Goal: Task Accomplishment & Management: Use online tool/utility

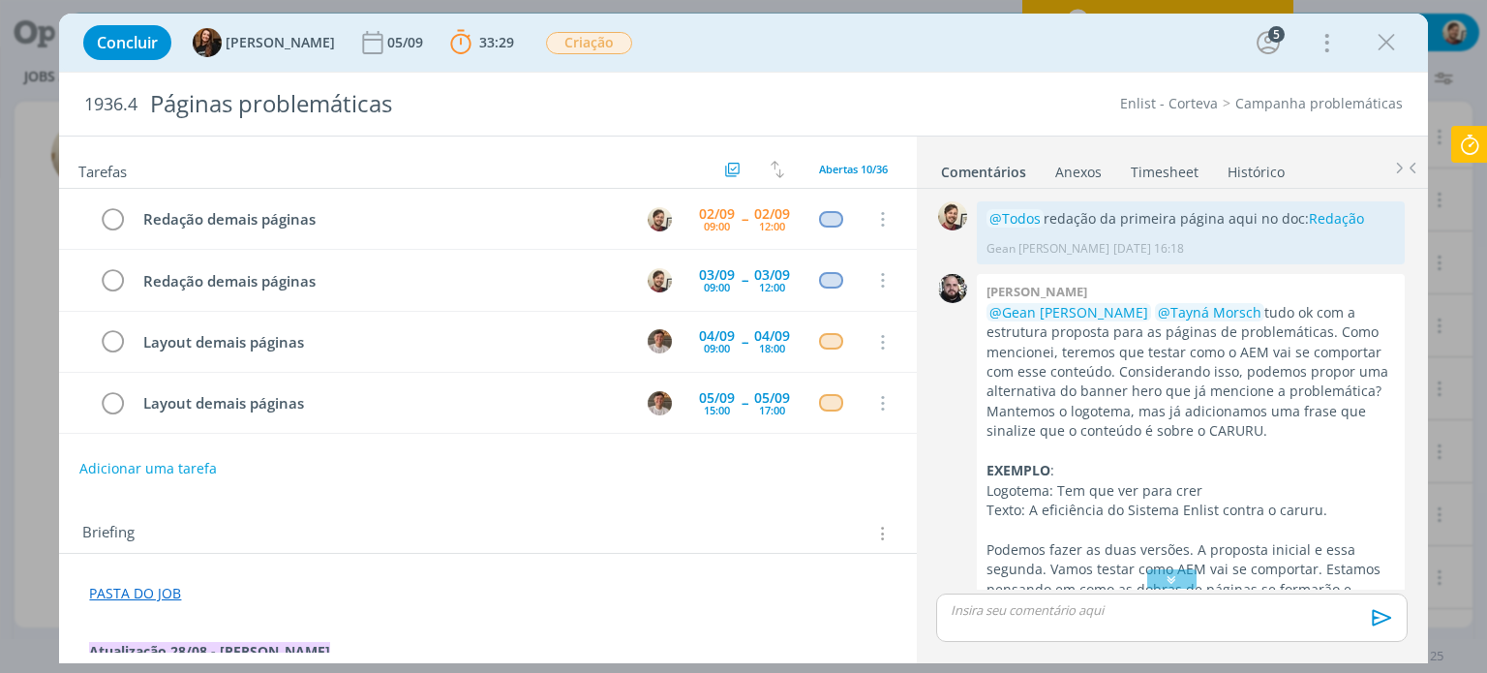
scroll to position [1768, 0]
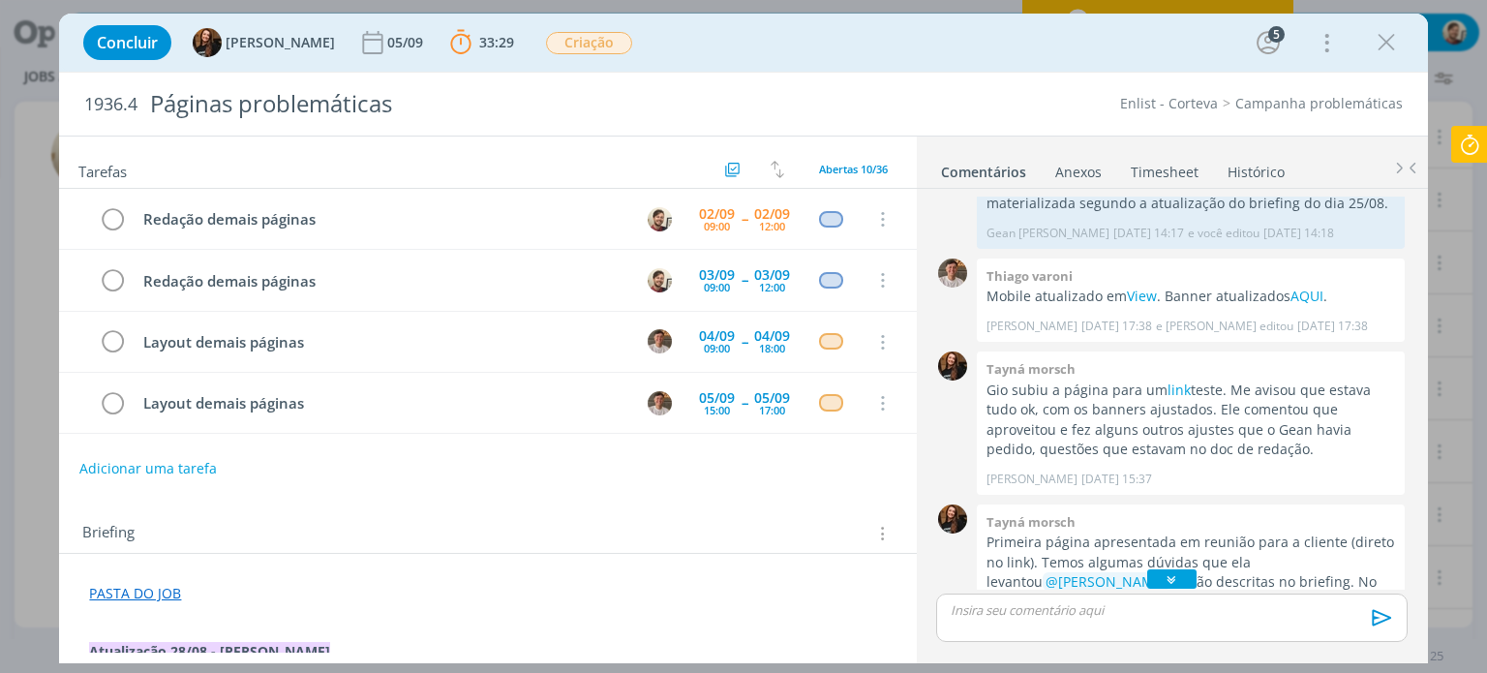
click at [1161, 586] on icon "dialog" at bounding box center [1171, 579] width 20 height 19
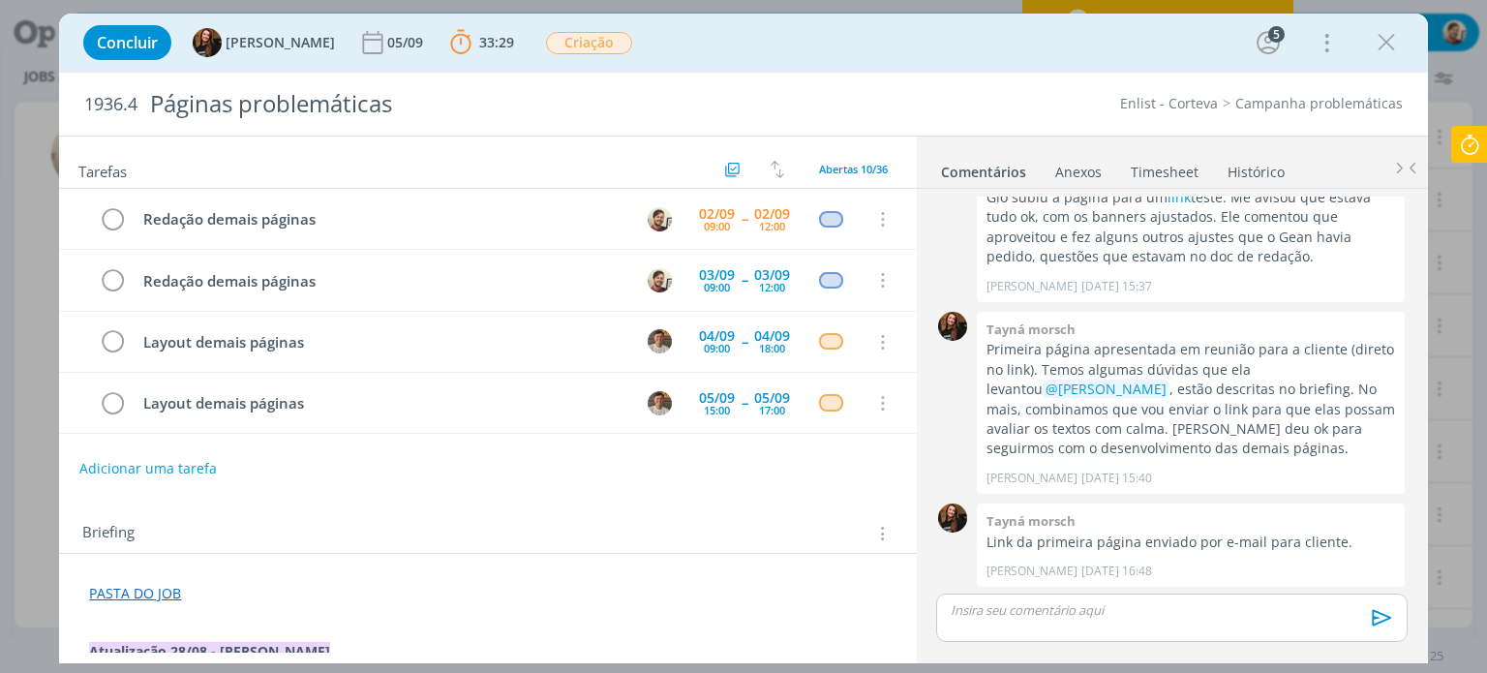
click at [161, 594] on link "PASTA DO JOB" at bounding box center [135, 593] width 92 height 18
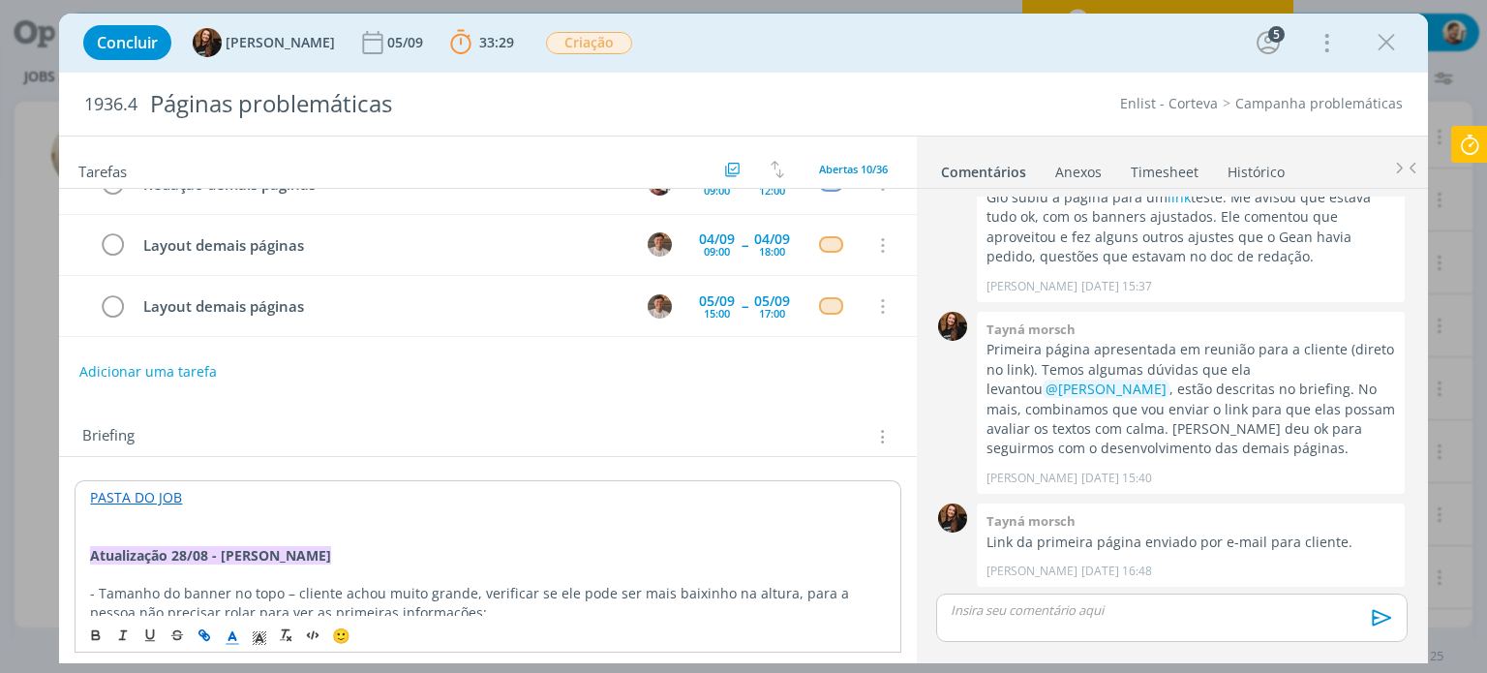
click at [152, 497] on link "PASTA DO JOB" at bounding box center [136, 497] width 92 height 18
click at [161, 528] on link "[URL][DOMAIN_NAME]" at bounding box center [215, 534] width 146 height 25
click at [1382, 48] on icon "dialog" at bounding box center [1385, 42] width 29 height 29
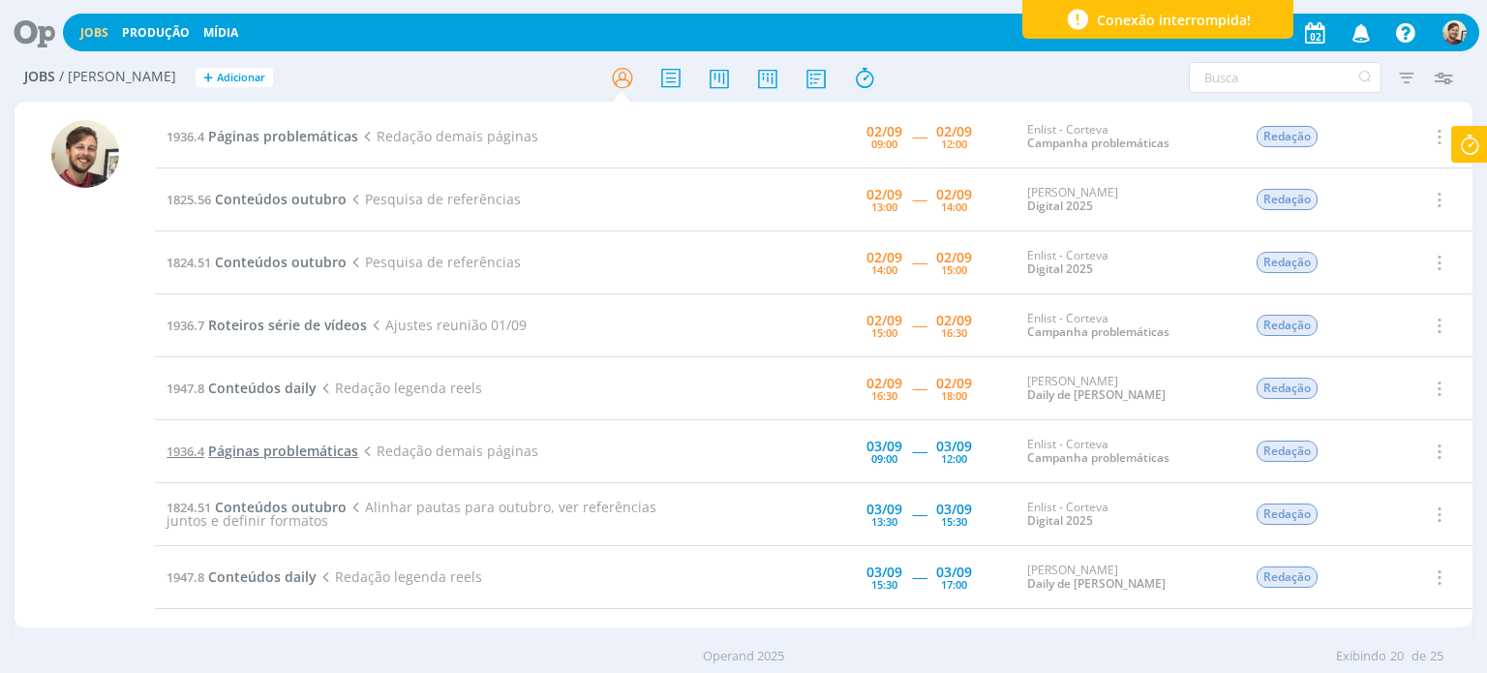
click at [318, 451] on span "Páginas problemáticas" at bounding box center [283, 450] width 150 height 18
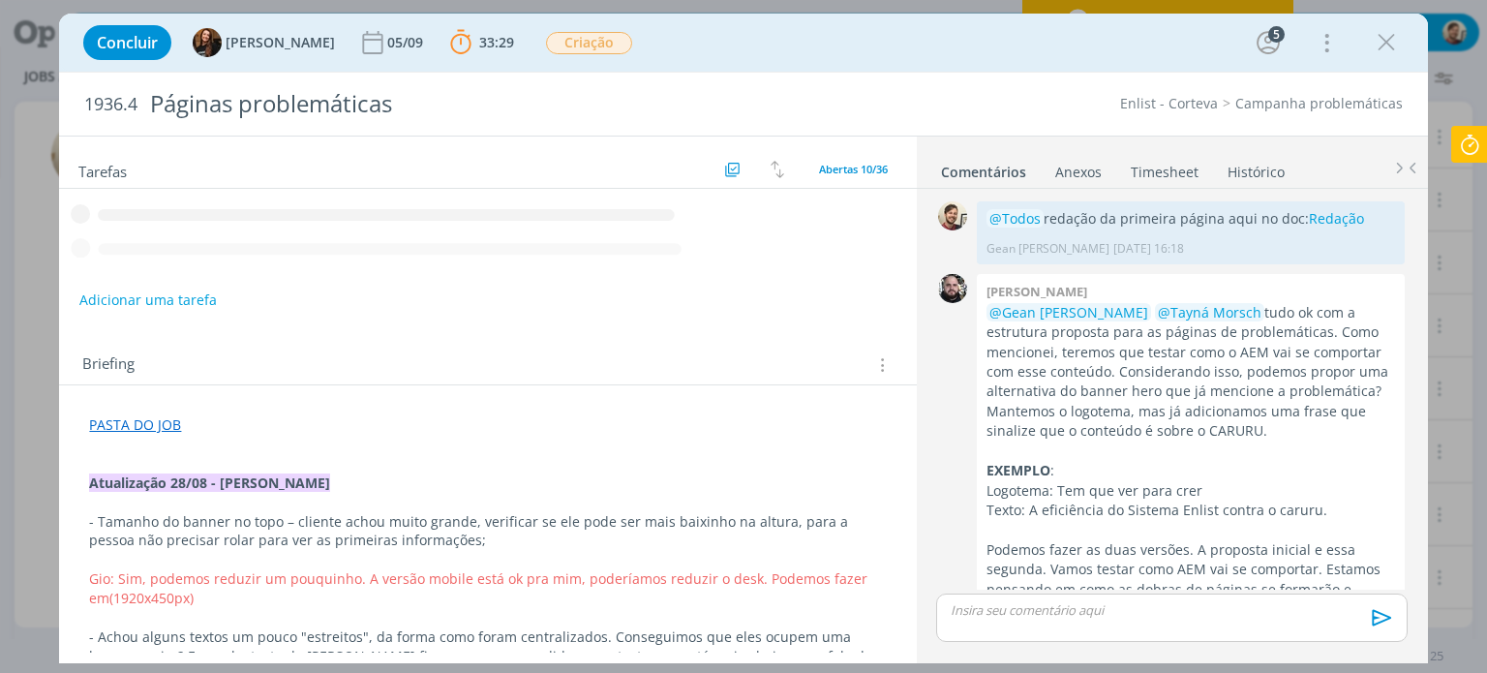
scroll to position [1961, 0]
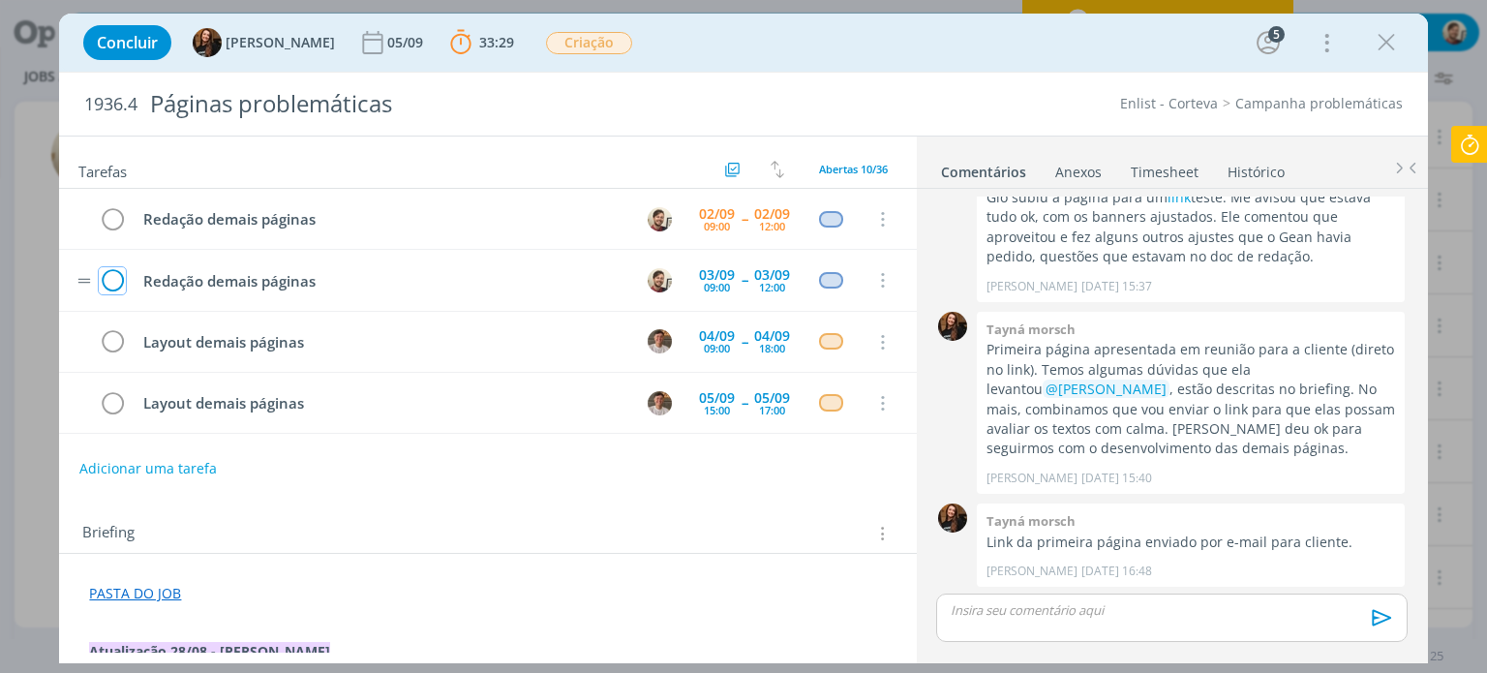
click at [114, 276] on icon "dialog" at bounding box center [112, 280] width 27 height 29
click at [1380, 47] on icon "dialog" at bounding box center [1385, 42] width 29 height 29
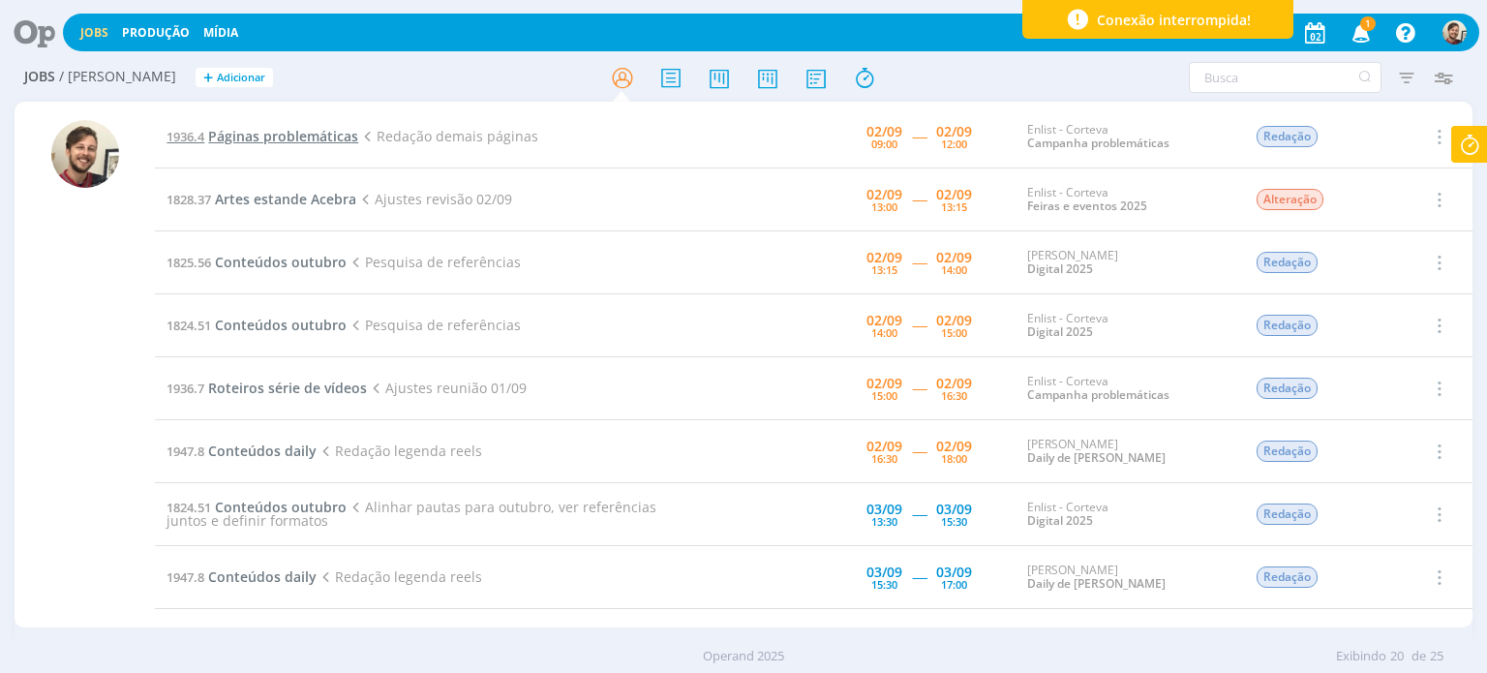
click at [317, 139] on span "Páginas problemáticas" at bounding box center [283, 136] width 150 height 18
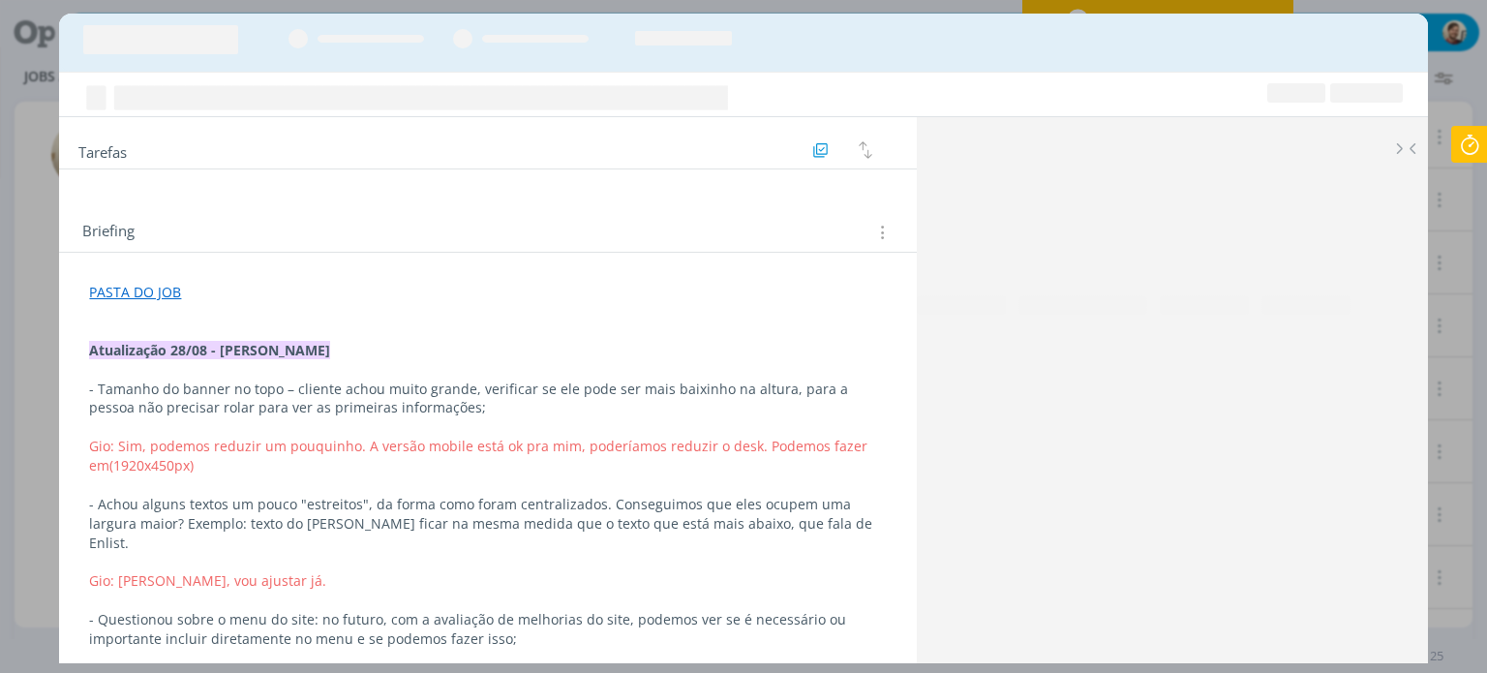
scroll to position [1961, 0]
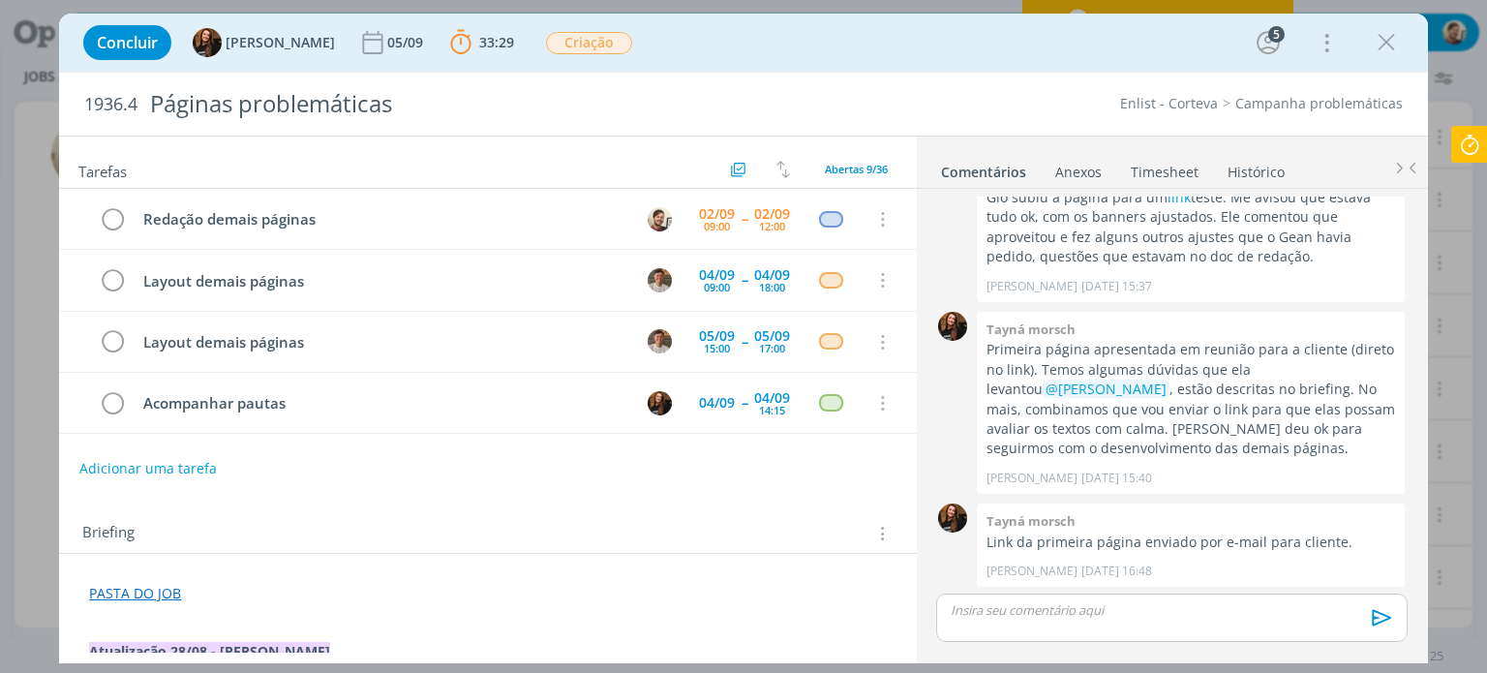
click at [1041, 611] on p "dialog" at bounding box center [1170, 609] width 439 height 17
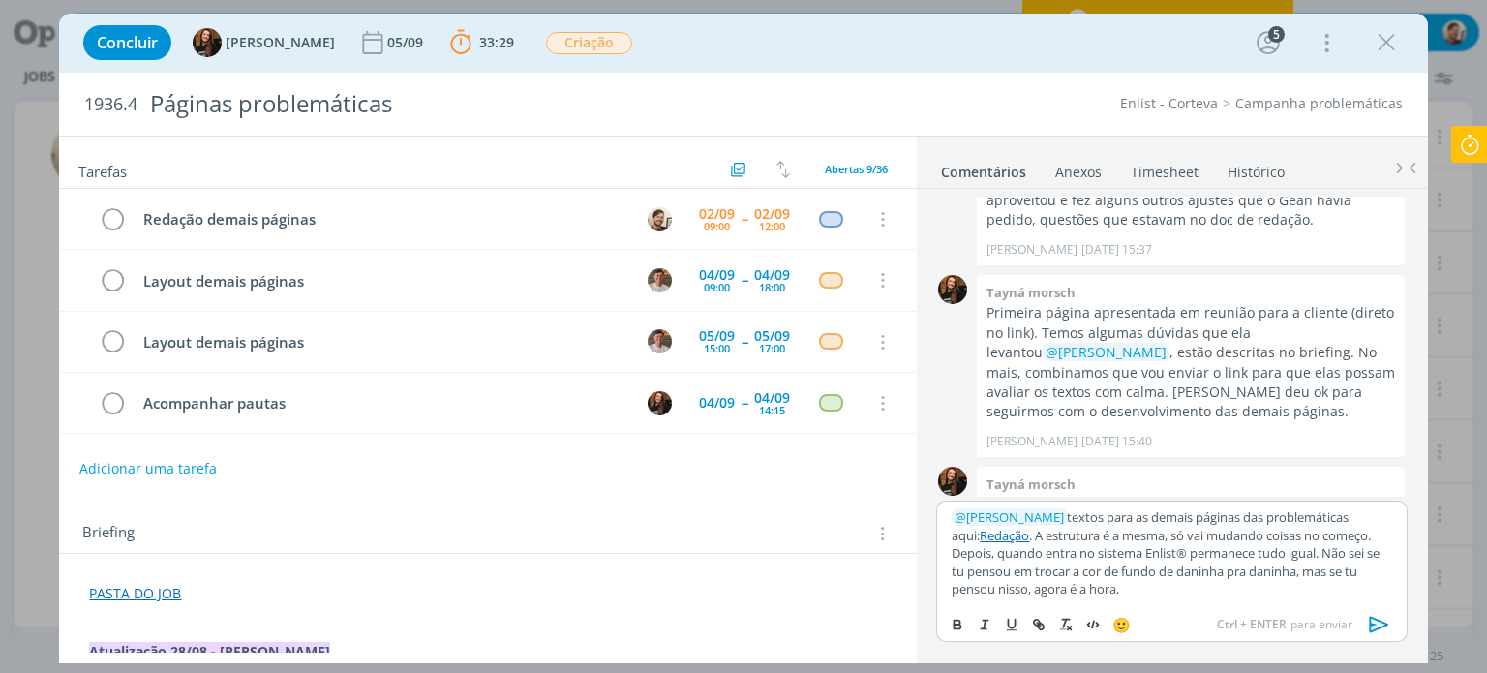
scroll to position [2053, 0]
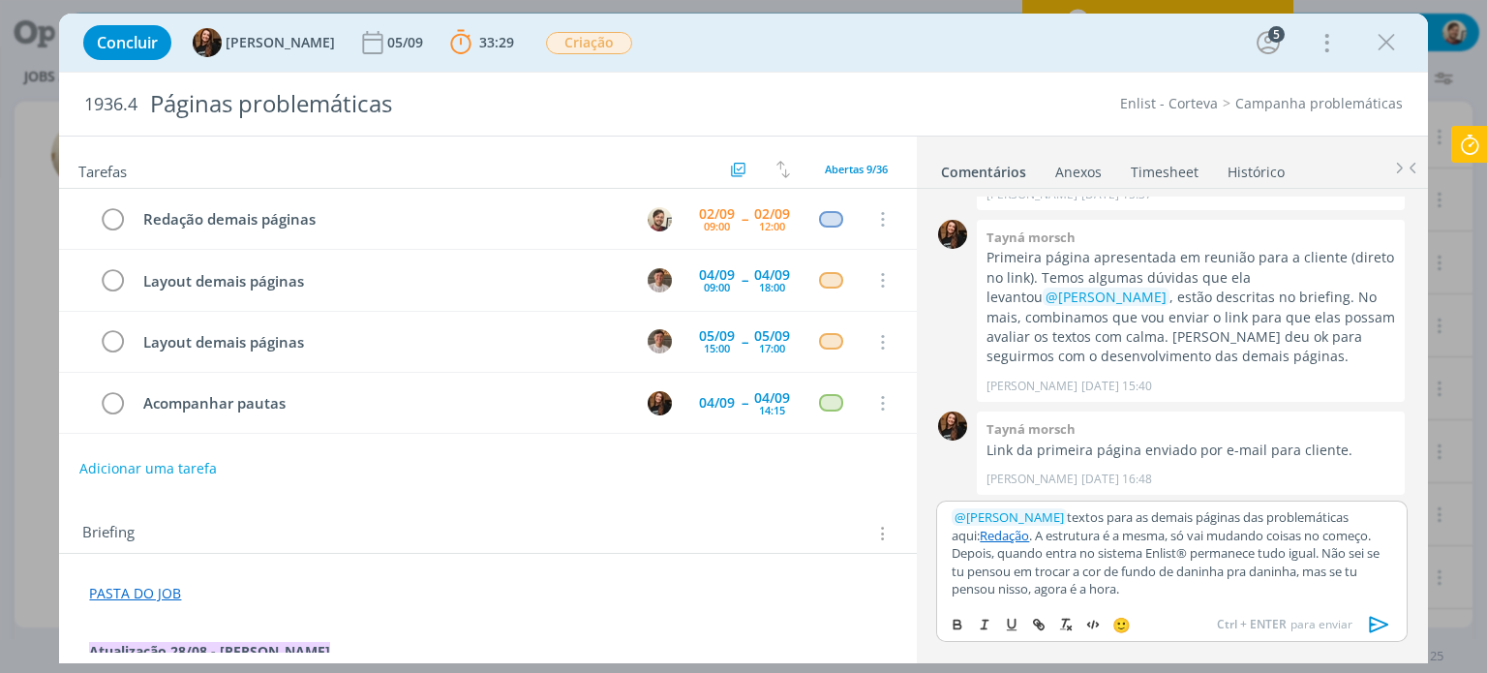
click at [1167, 589] on p "﻿ @ [PERSON_NAME] ﻿ textos para as demais páginas das problemáticas aqui: Redaç…" at bounding box center [1170, 552] width 439 height 89
click at [1376, 617] on icon "dialog" at bounding box center [1379, 624] width 29 height 29
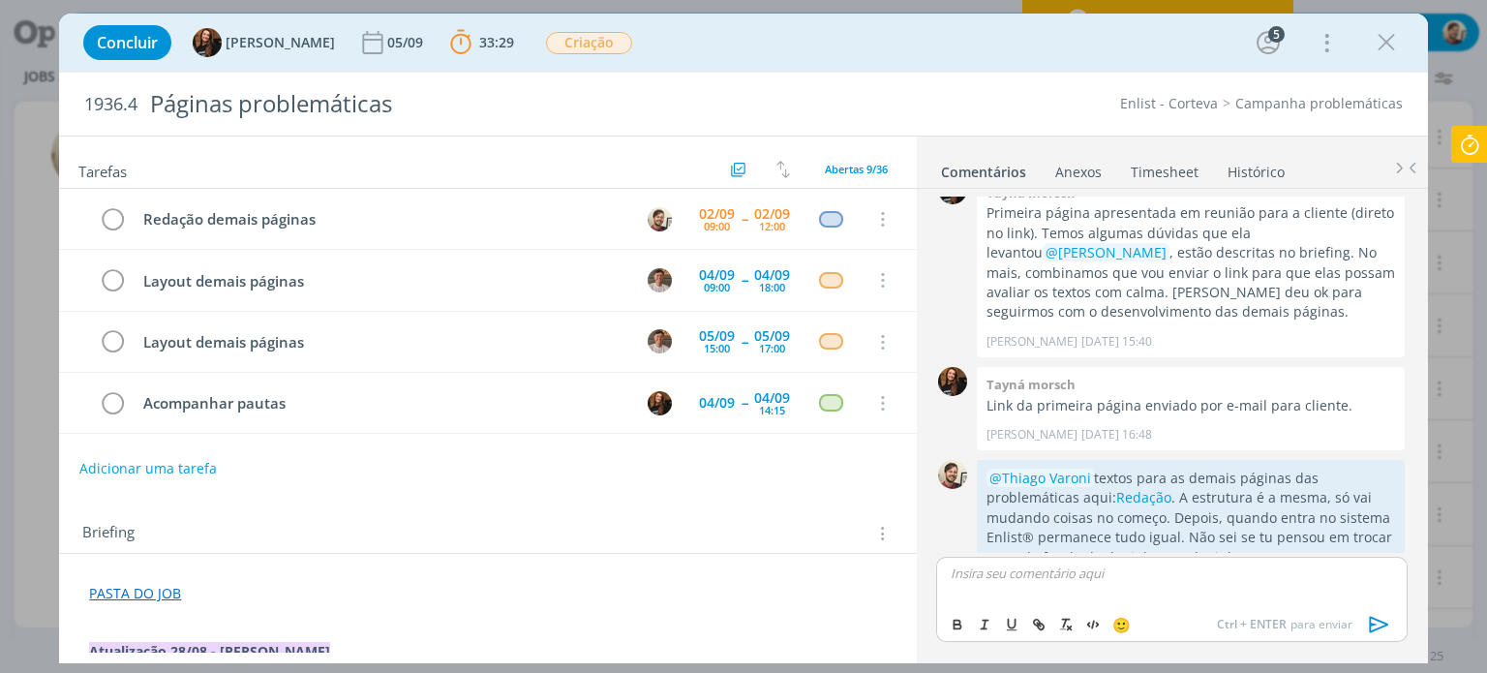
scroll to position [2170, 0]
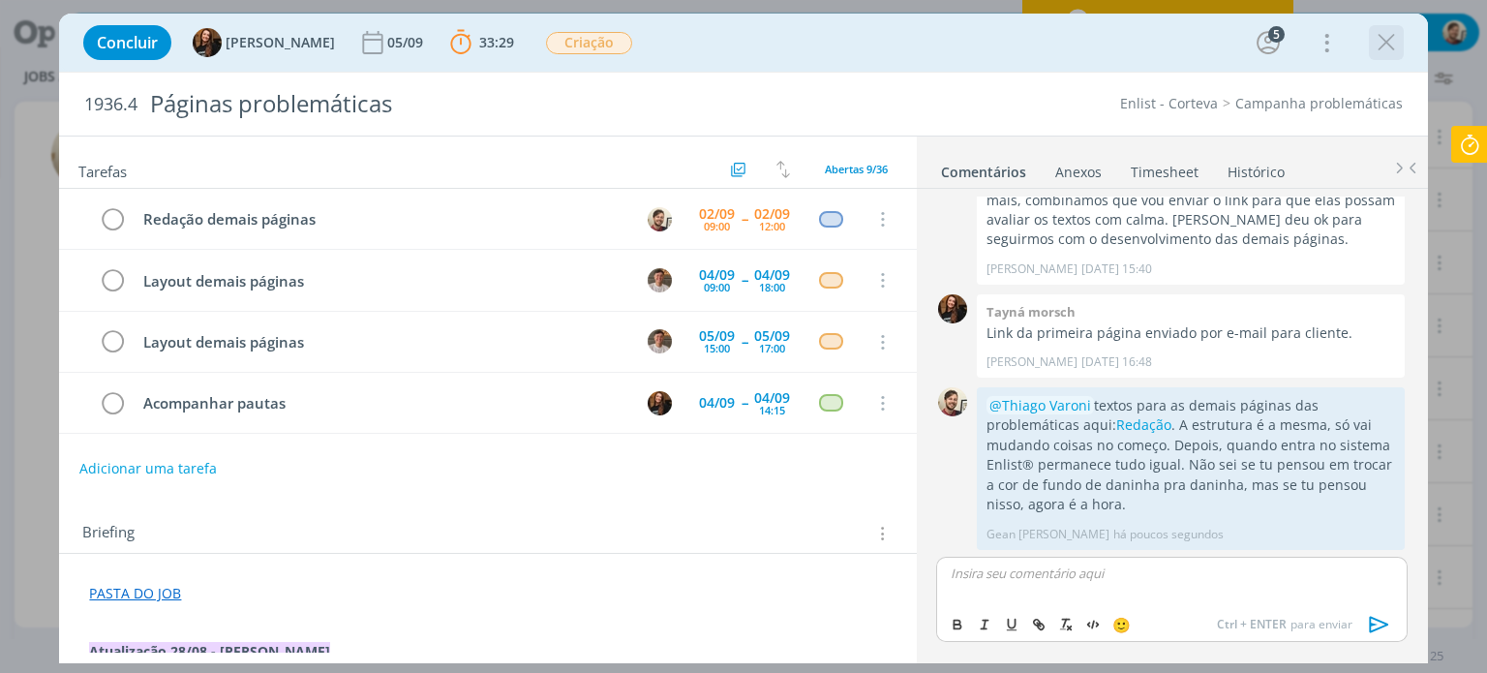
click at [1378, 45] on icon "dialog" at bounding box center [1385, 42] width 29 height 29
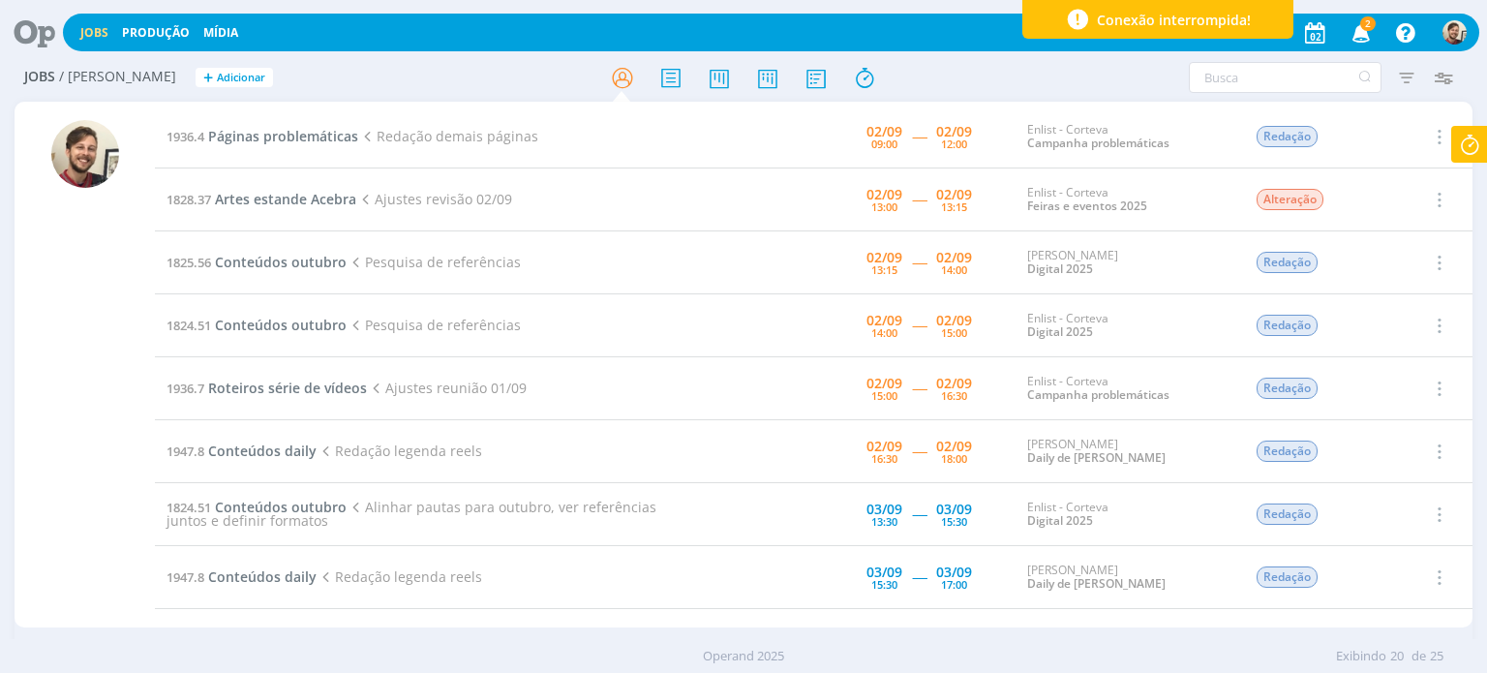
click at [1464, 138] on icon at bounding box center [1469, 145] width 35 height 38
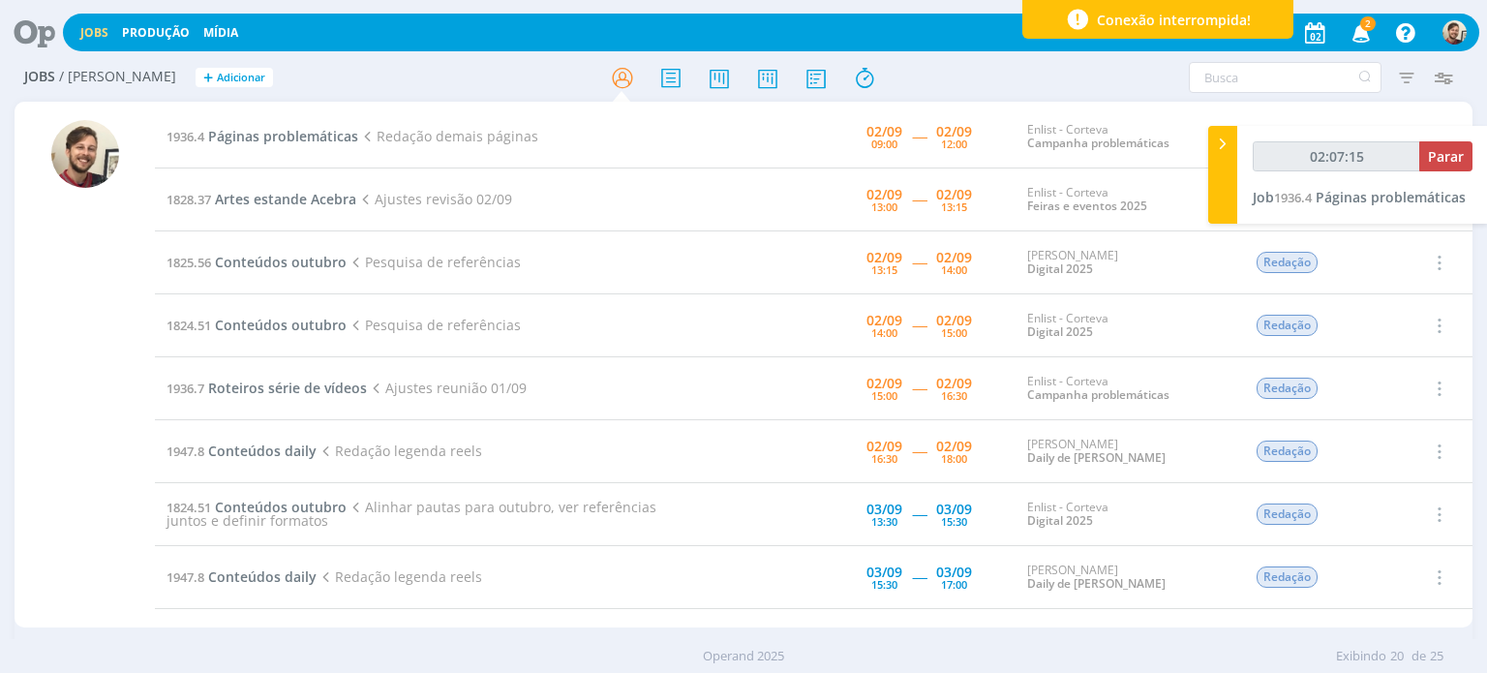
type input "02:07:16"
click at [1445, 162] on span "Parar" at bounding box center [1446, 156] width 36 height 18
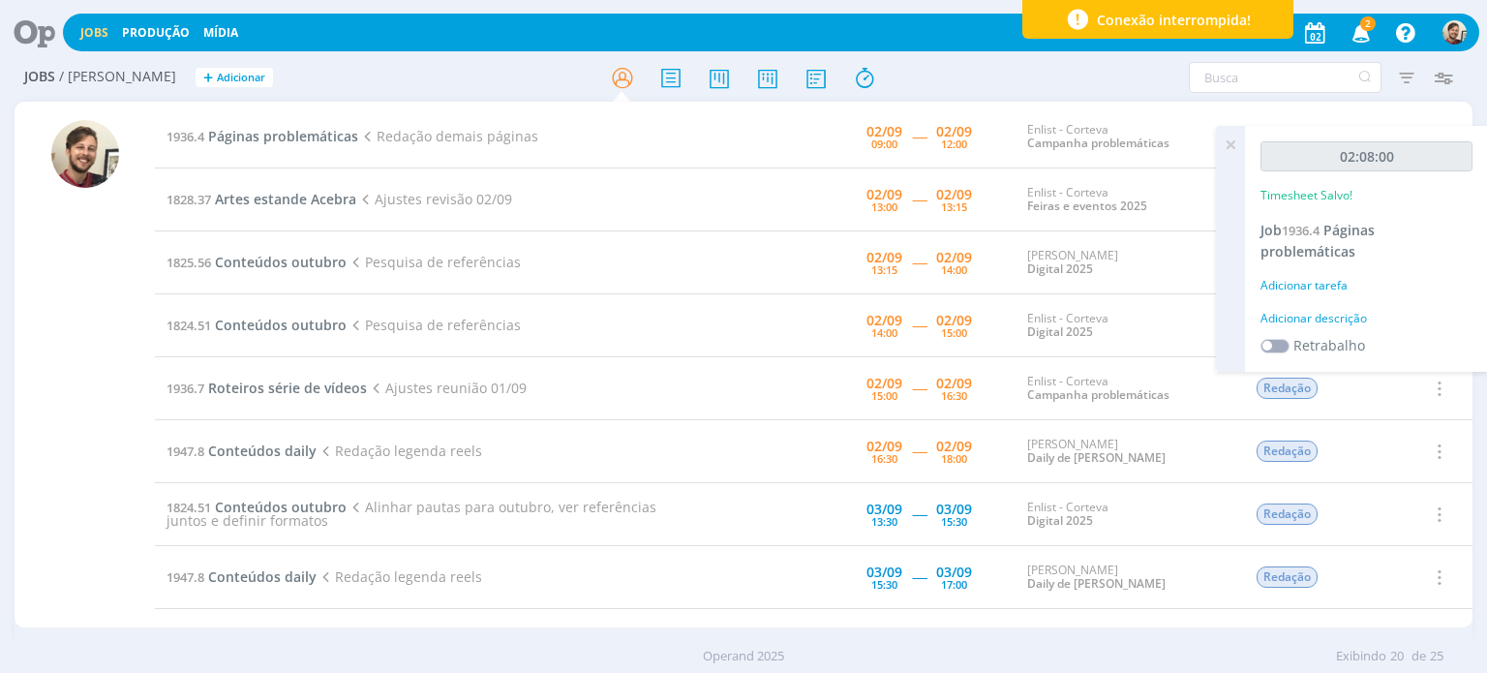
click at [1320, 315] on div "Adicionar descrição" at bounding box center [1366, 318] width 212 height 17
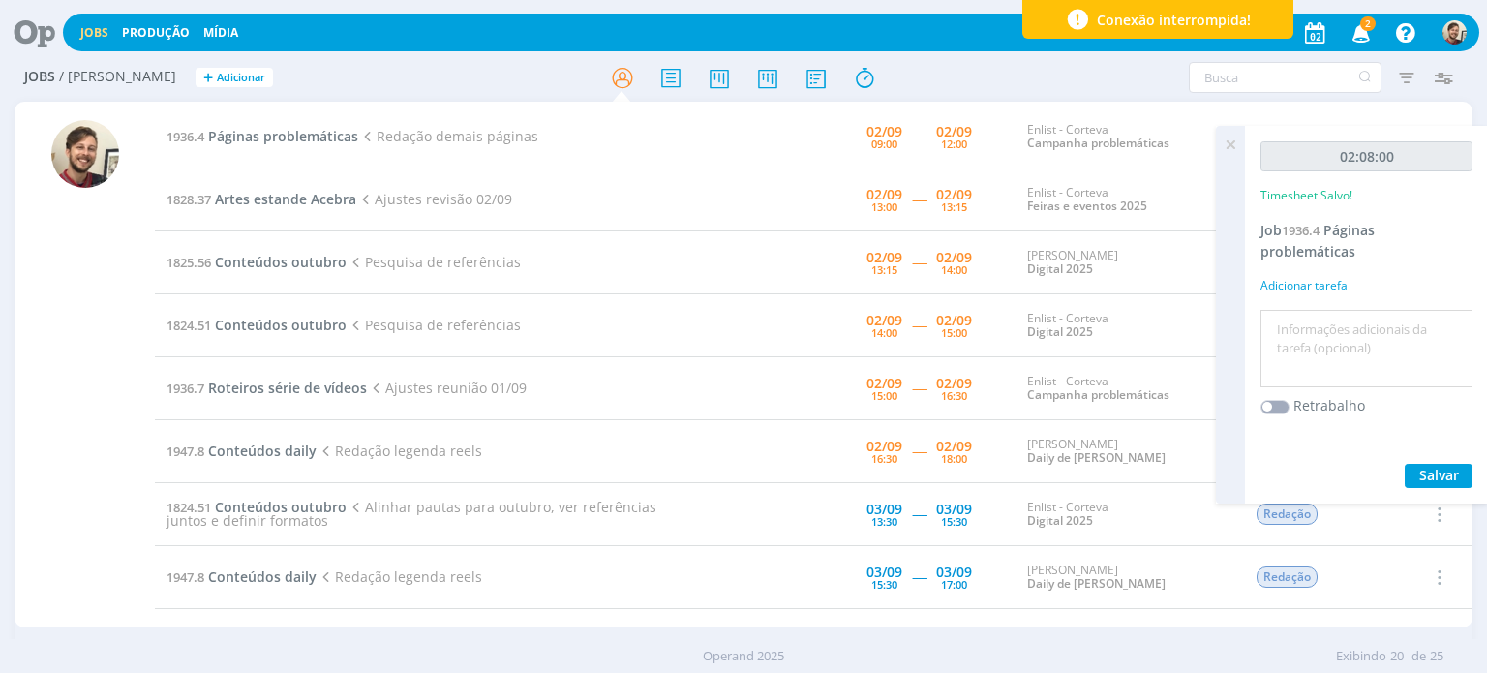
click at [1320, 330] on textarea at bounding box center [1366, 349] width 202 height 69
type textarea "redação"
click at [1449, 481] on span "Salvar" at bounding box center [1439, 475] width 40 height 18
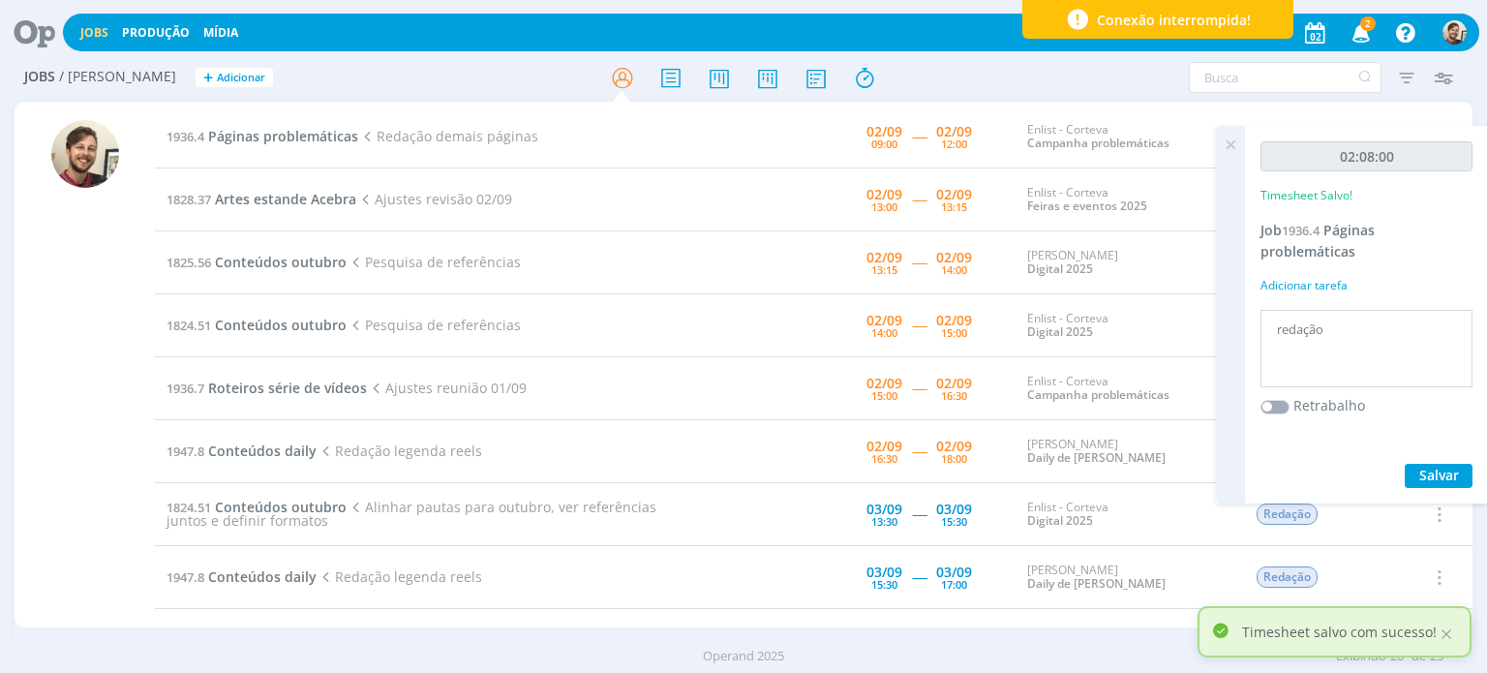
click at [1232, 144] on icon at bounding box center [1230, 145] width 35 height 38
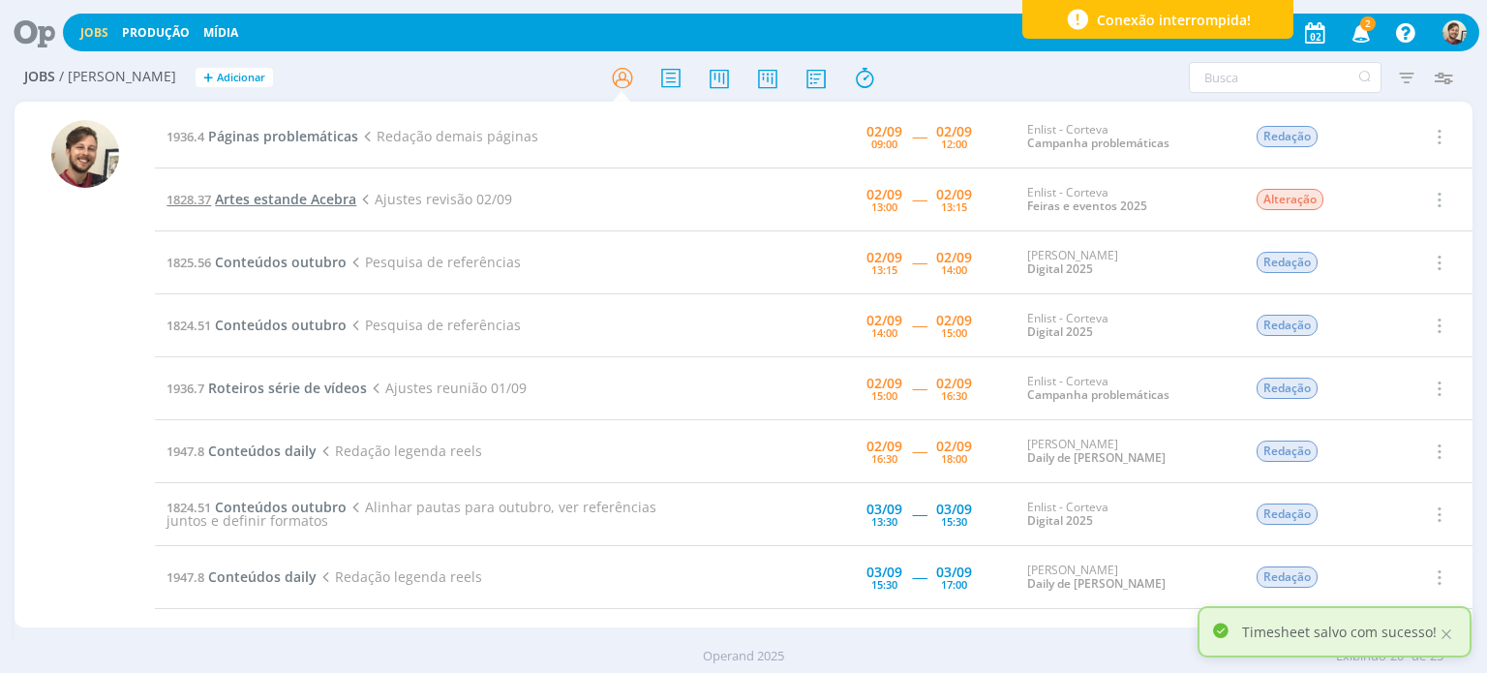
click at [300, 196] on span "Artes estande Acebra" at bounding box center [285, 199] width 141 height 18
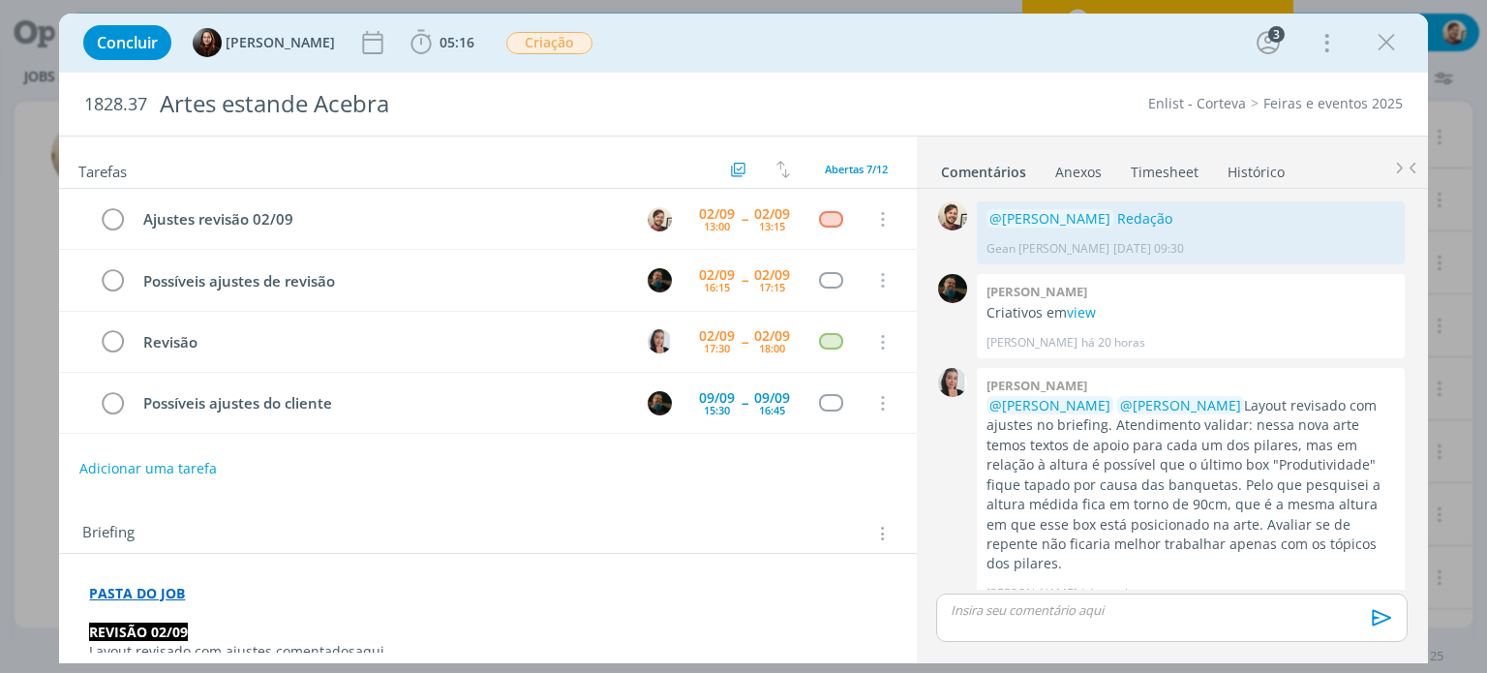
scroll to position [155, 0]
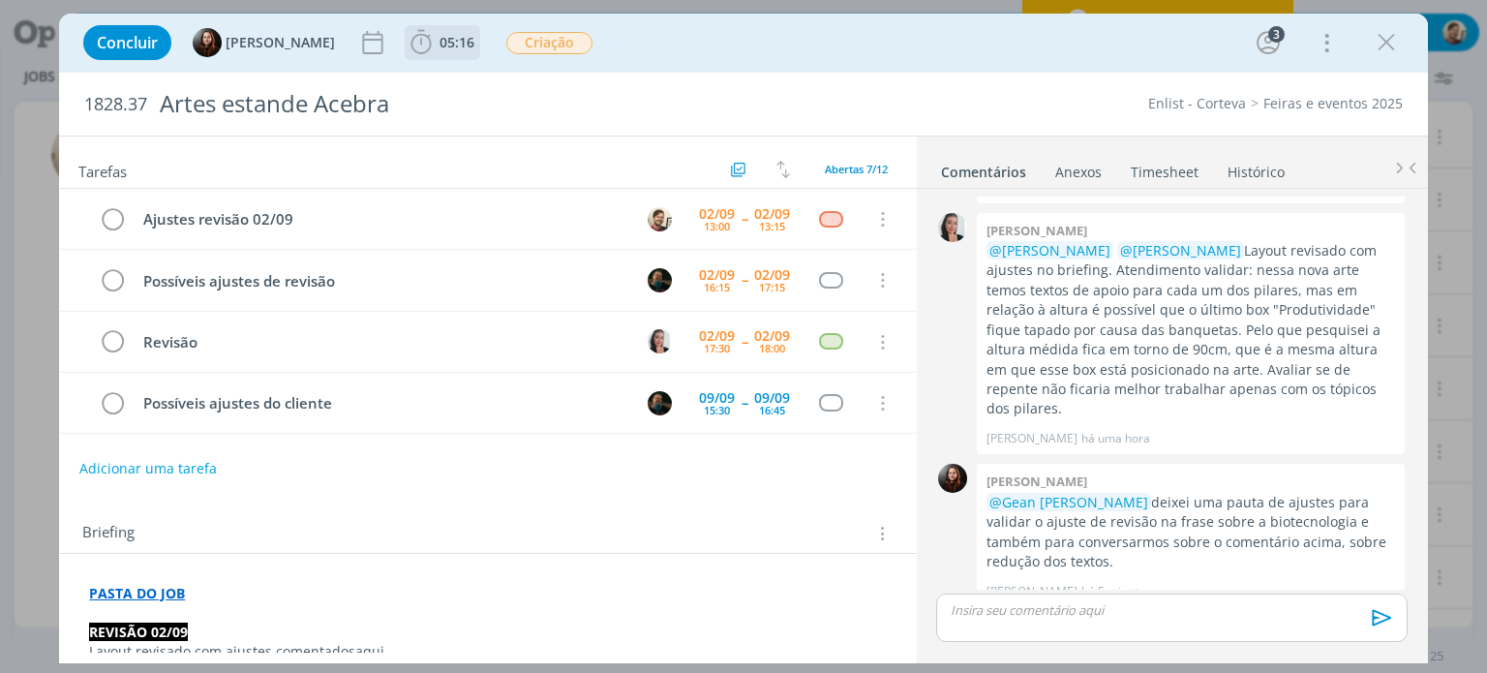
click at [448, 42] on span "05:16" at bounding box center [456, 42] width 35 height 18
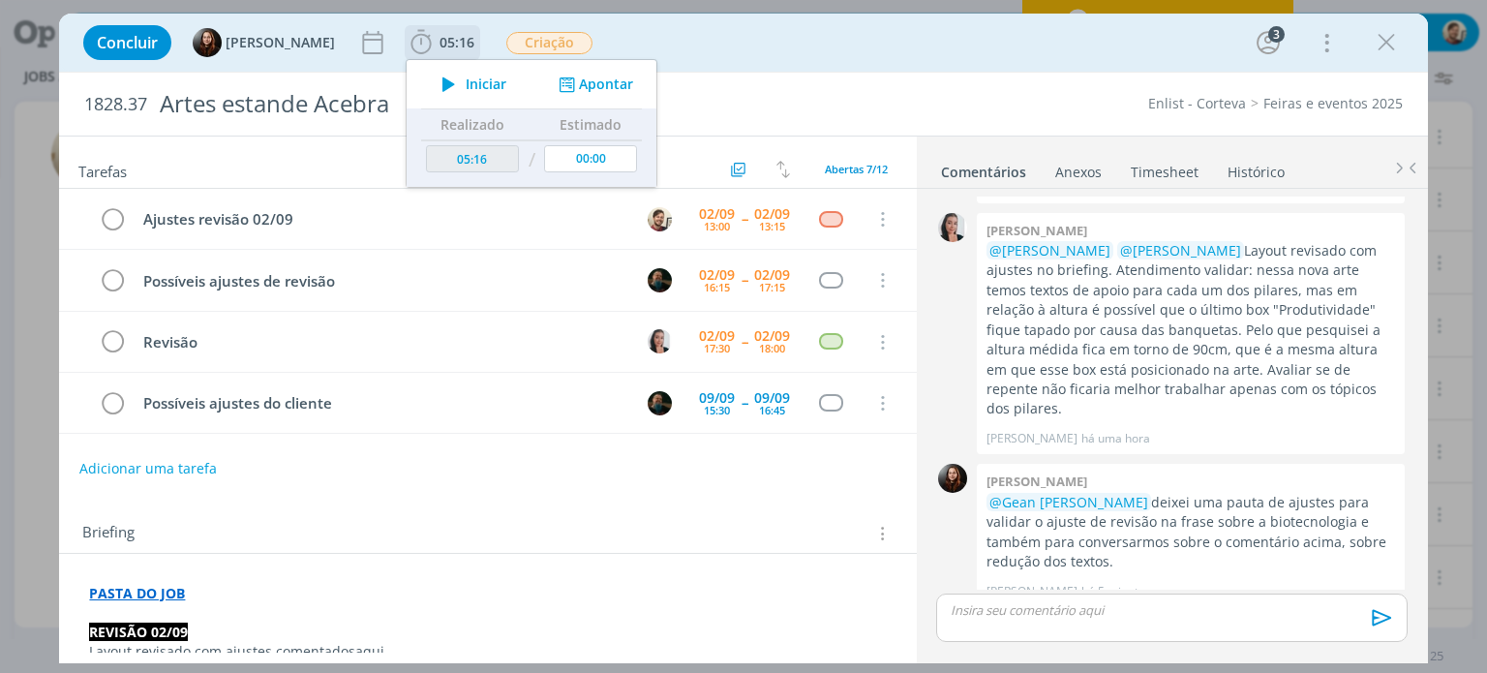
click at [473, 80] on span "Iniciar" at bounding box center [486, 84] width 41 height 14
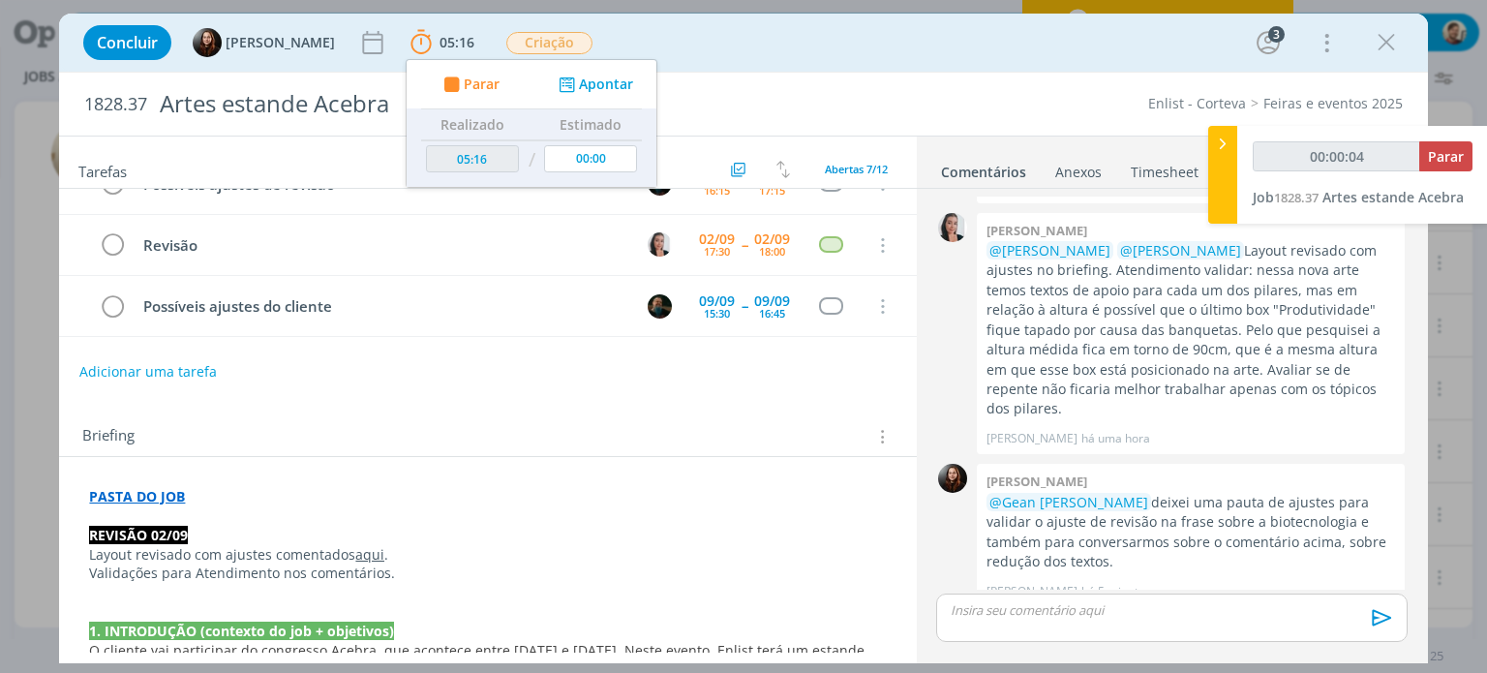
scroll to position [0, 0]
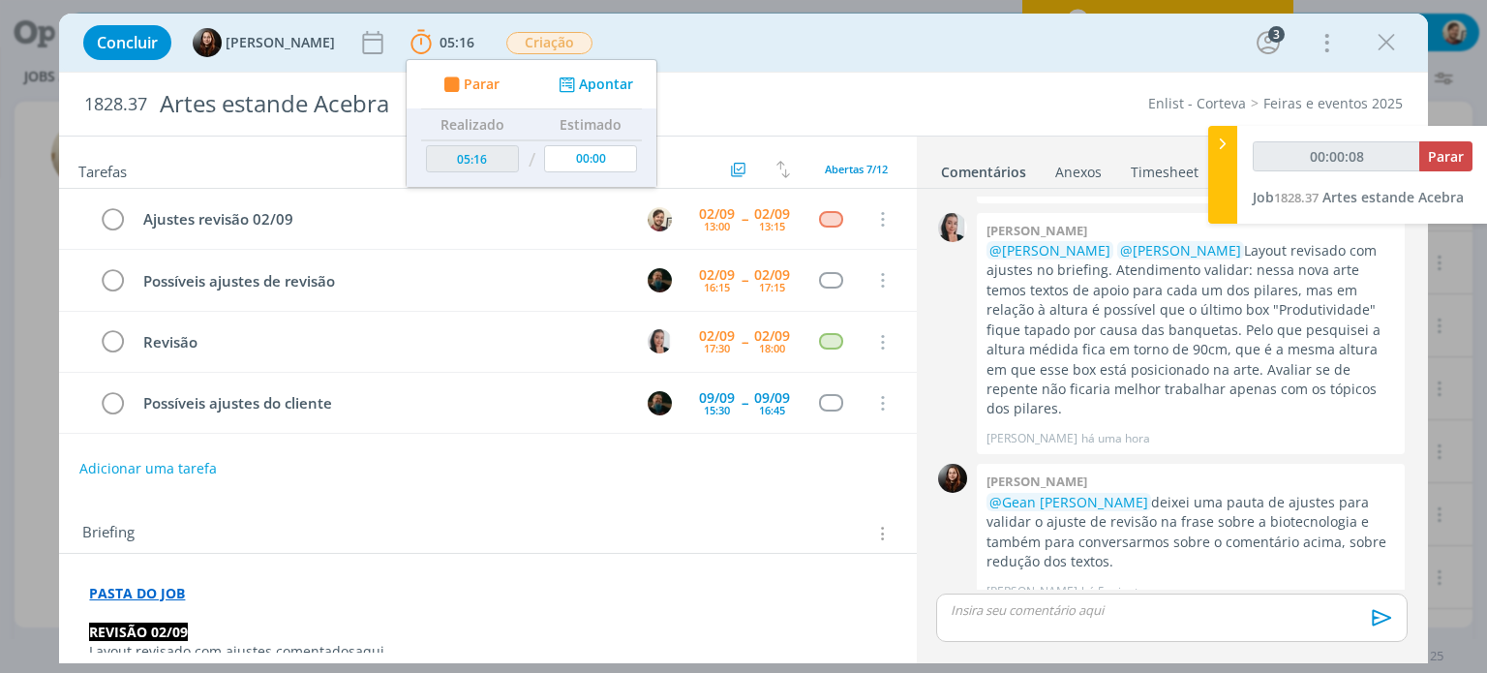
click at [860, 483] on div "Adicionar uma tarefa" at bounding box center [487, 468] width 857 height 35
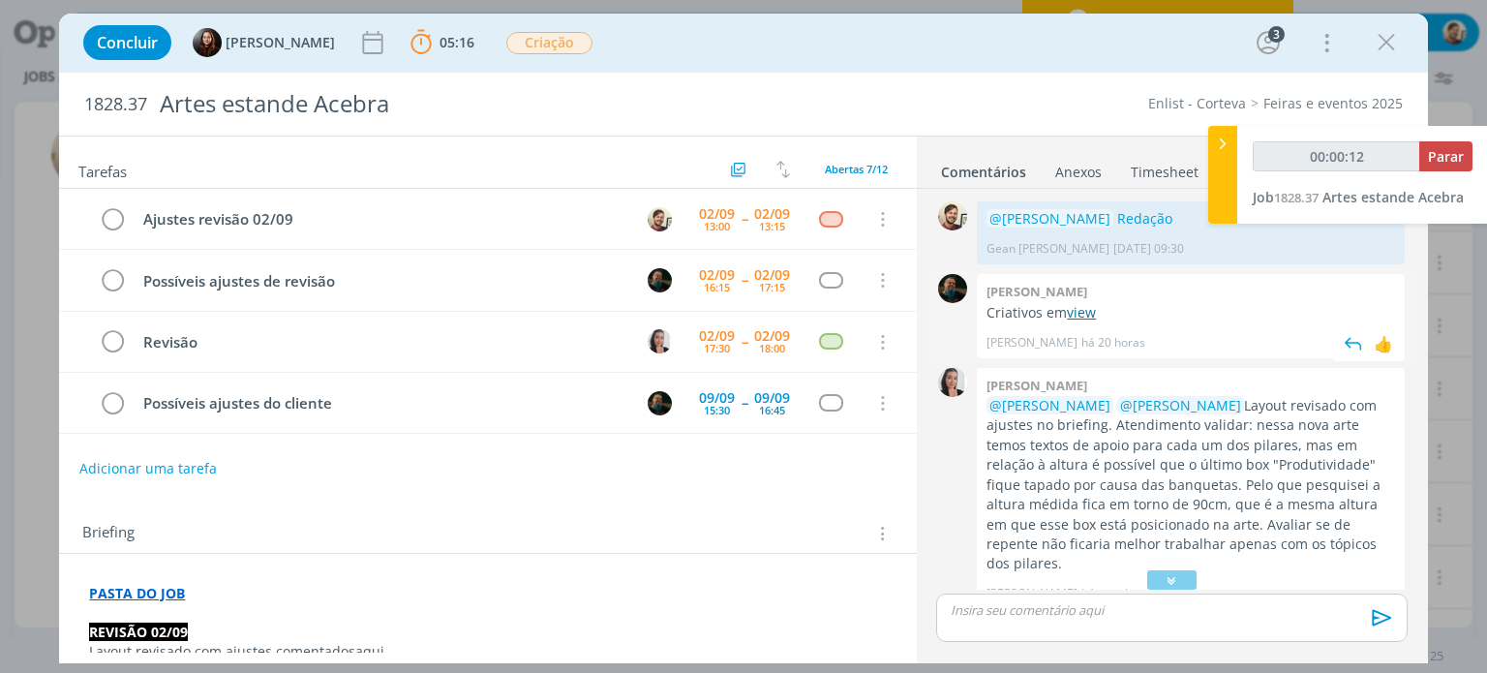
click at [1074, 310] on link "view" at bounding box center [1081, 312] width 29 height 18
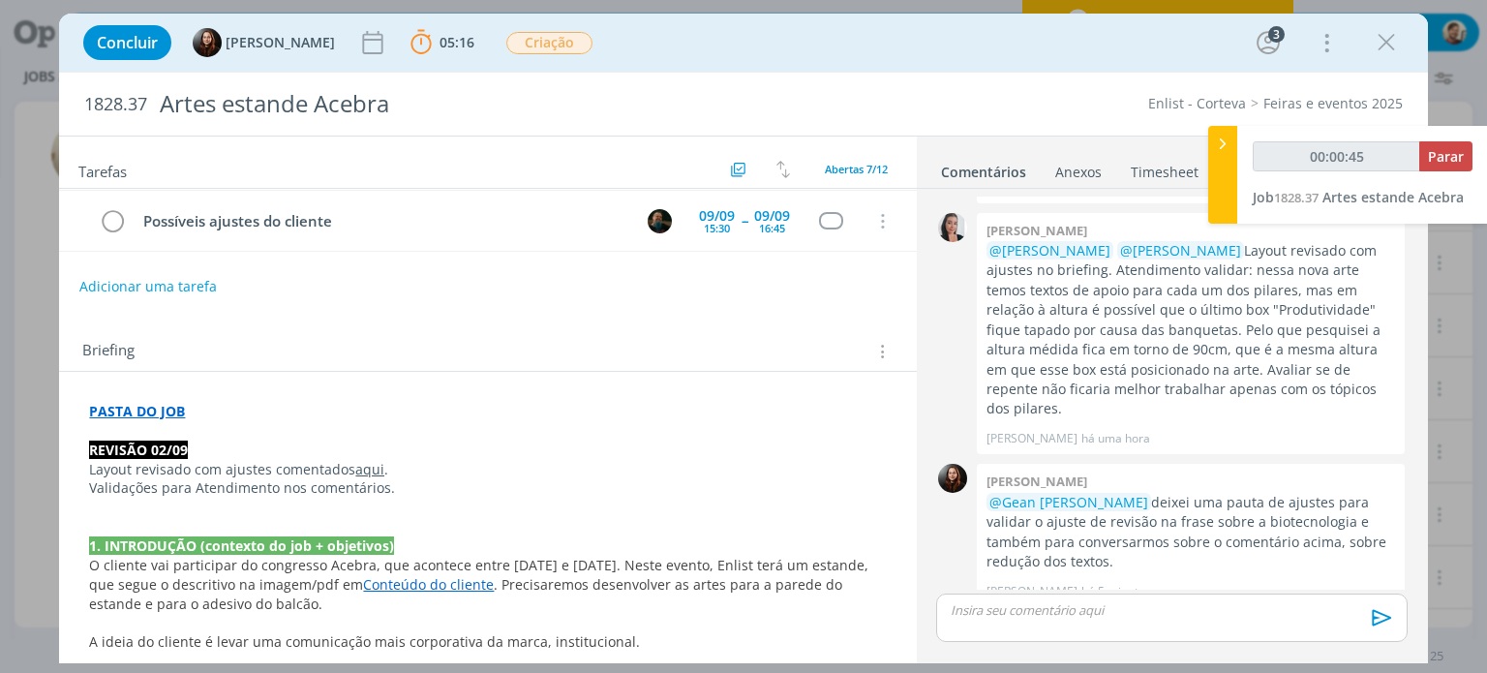
scroll to position [194, 0]
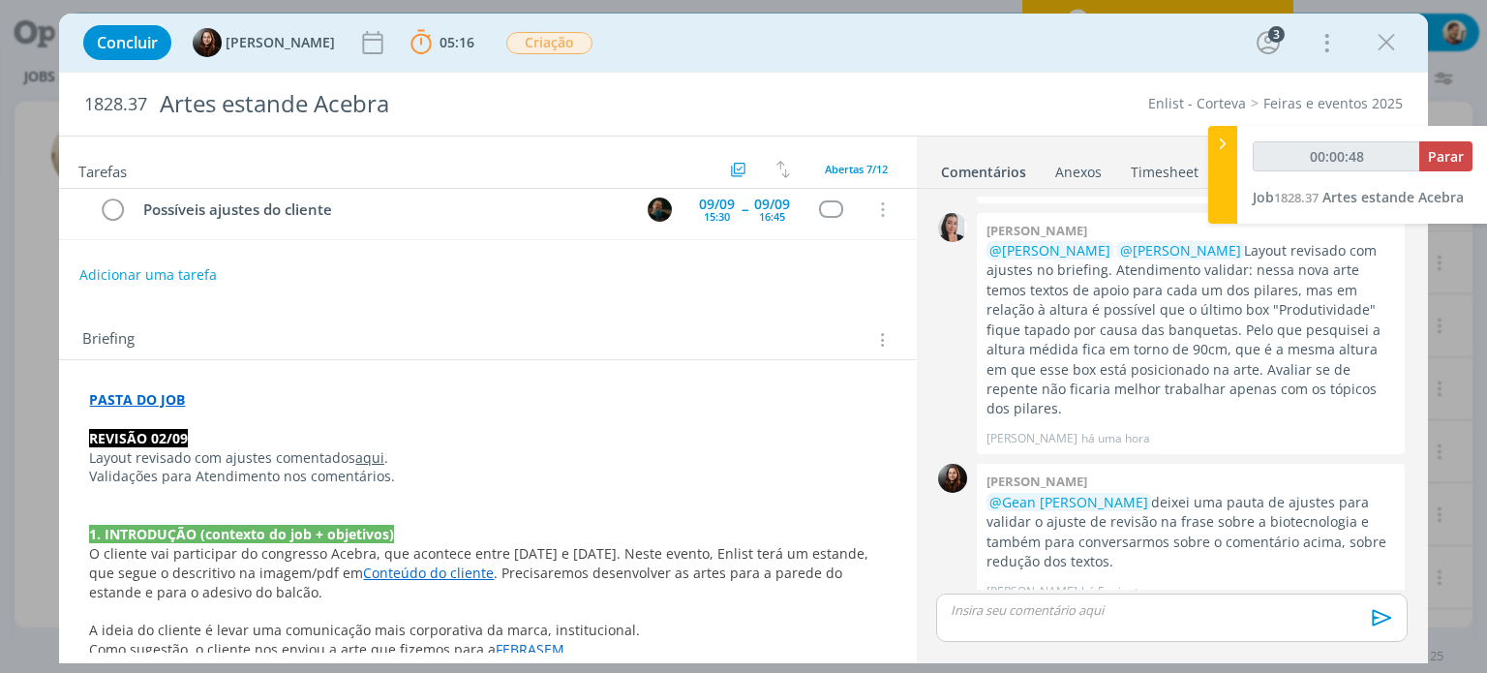
click at [370, 455] on link "aqui" at bounding box center [369, 457] width 29 height 18
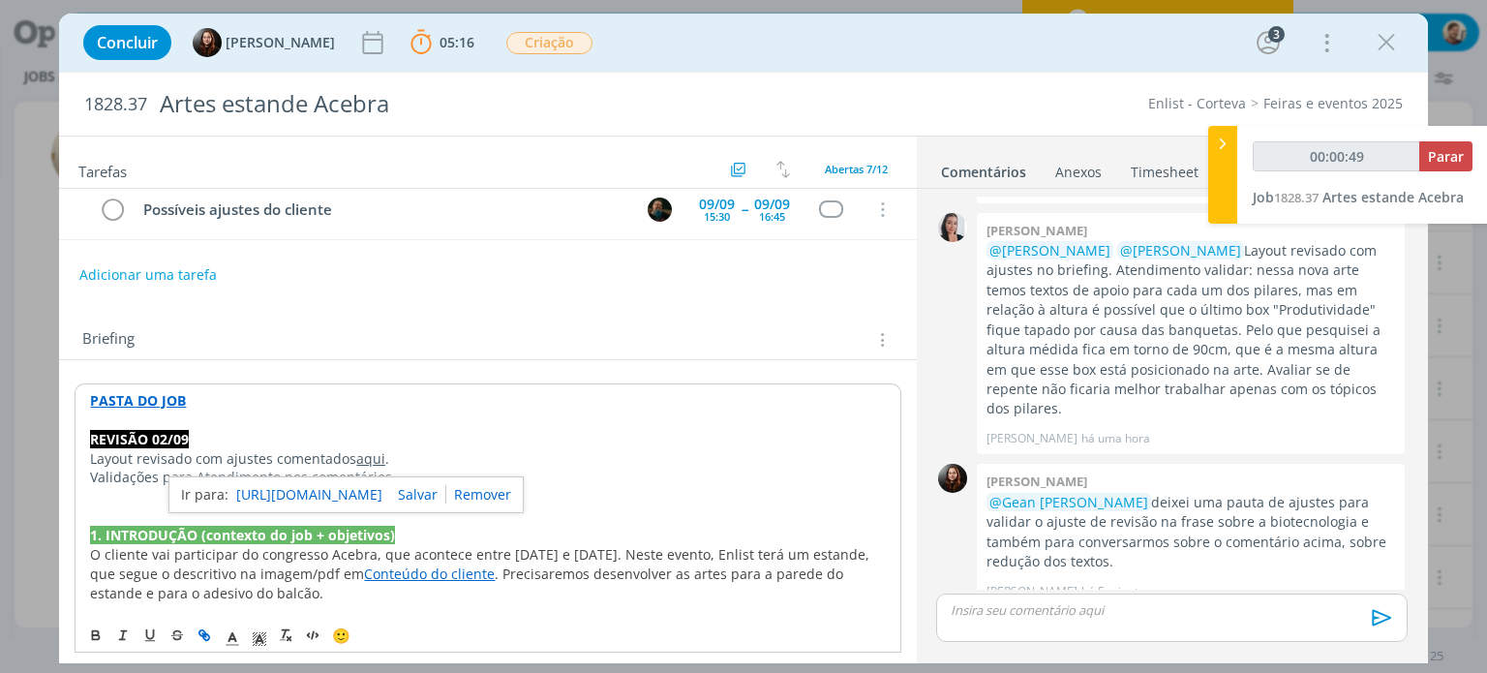
click at [372, 483] on link "[URL][DOMAIN_NAME]" at bounding box center [309, 494] width 146 height 25
click at [572, 425] on p "dialog" at bounding box center [487, 419] width 795 height 19
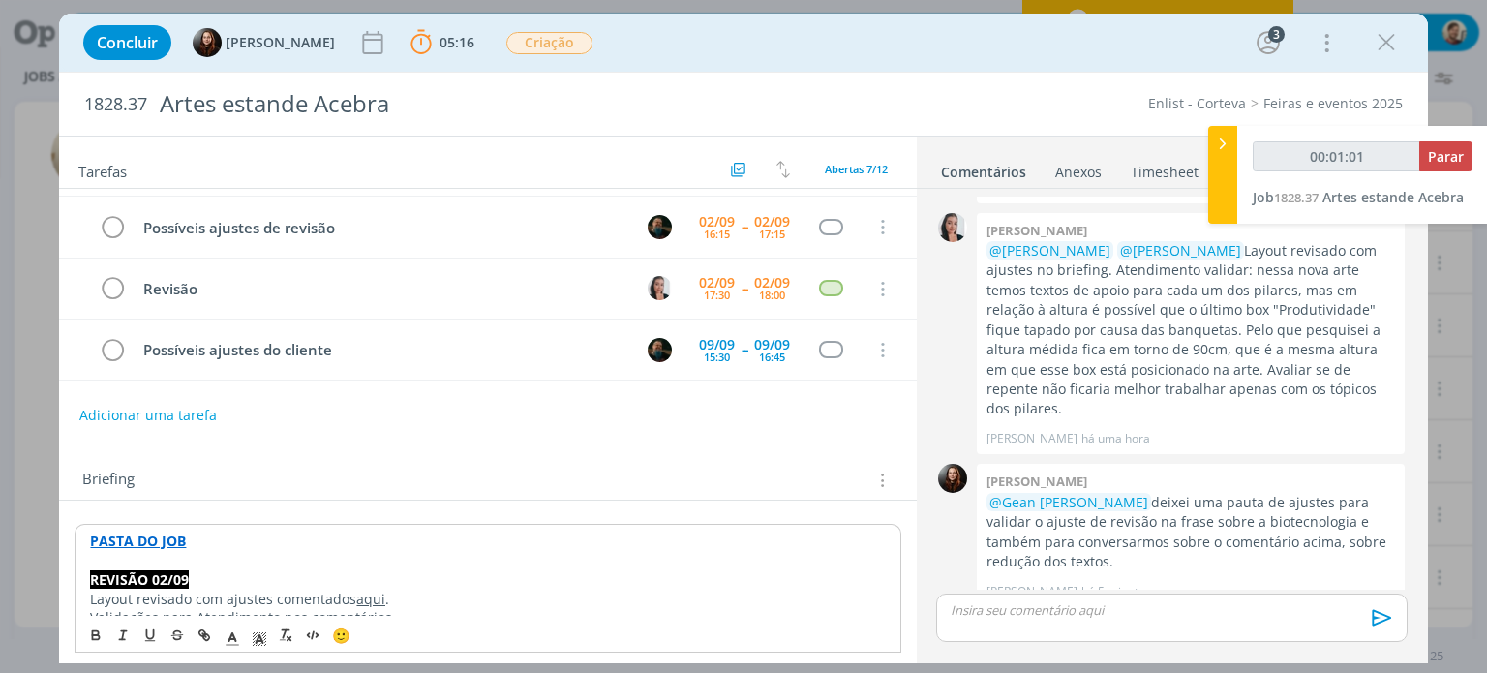
scroll to position [0, 0]
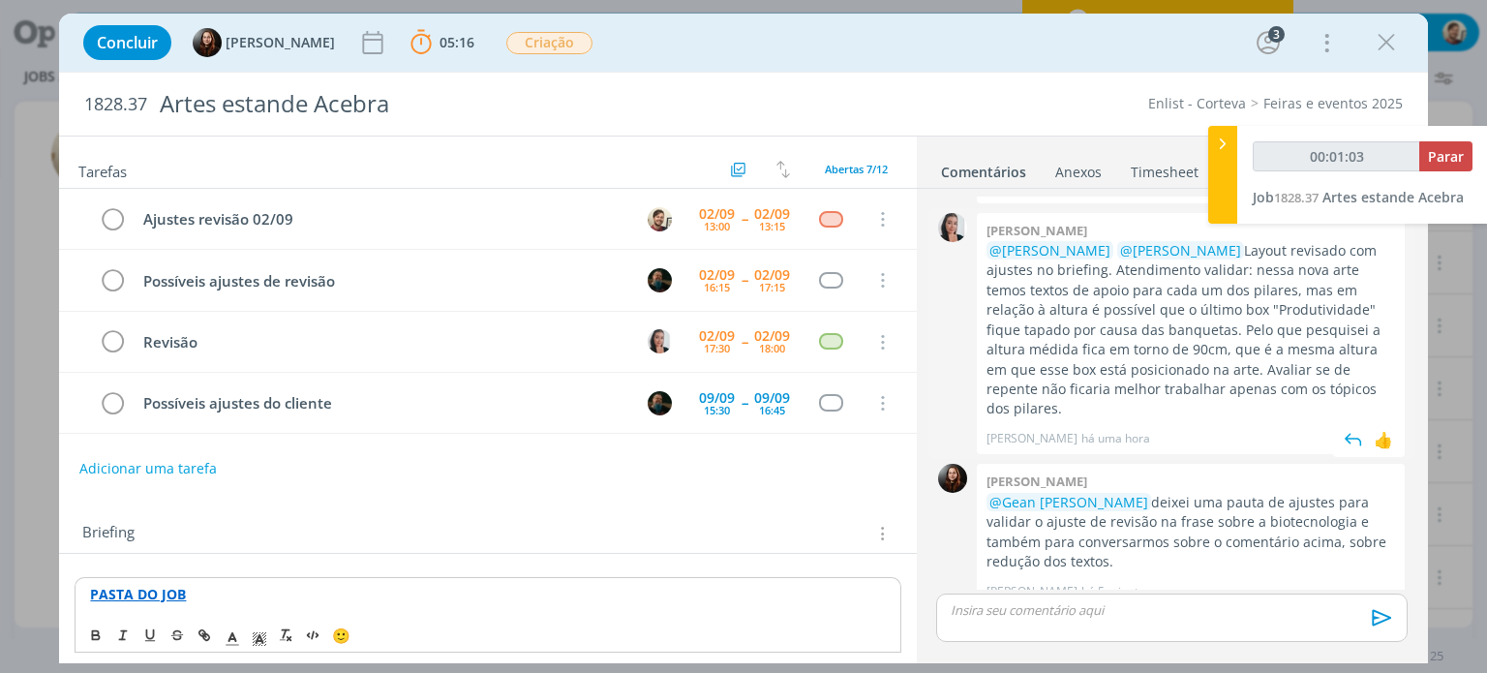
type input "00:01:04"
click at [1212, 191] on div at bounding box center [1222, 175] width 29 height 98
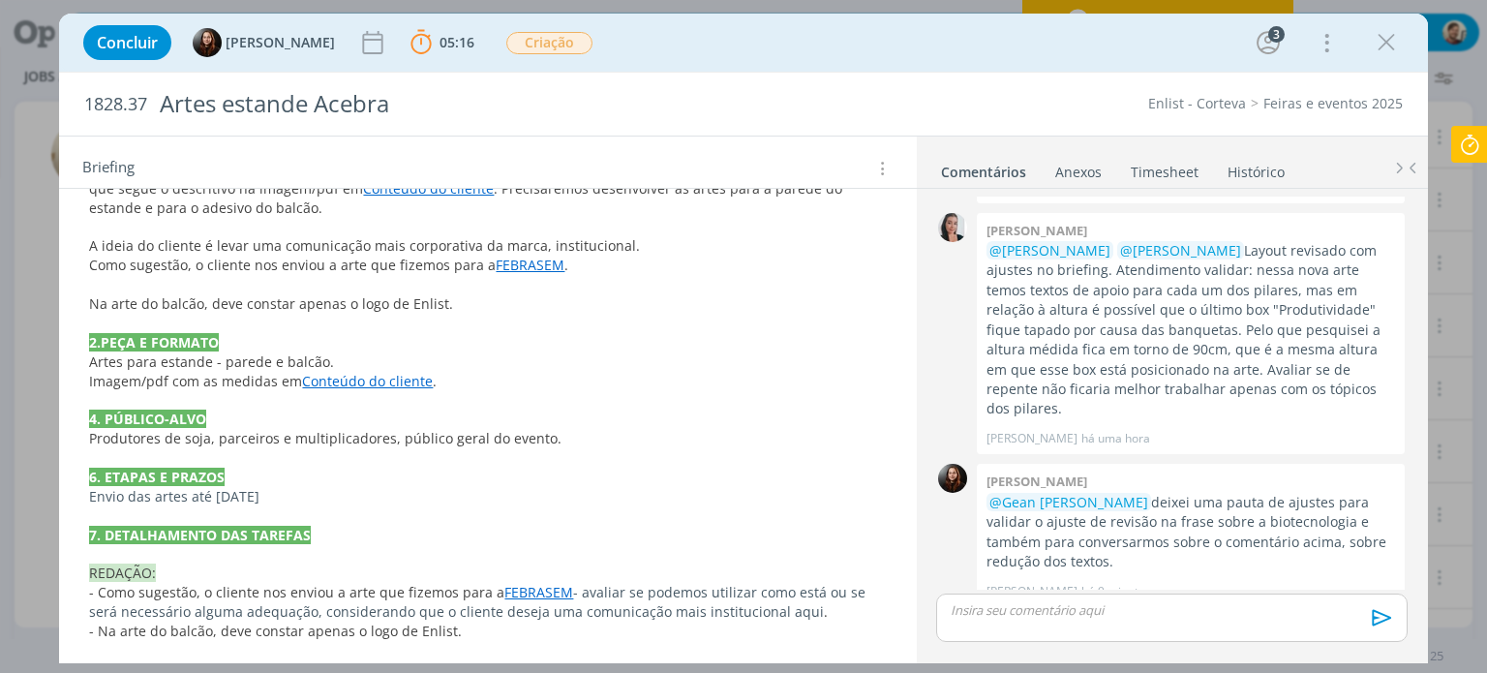
scroll to position [581, 0]
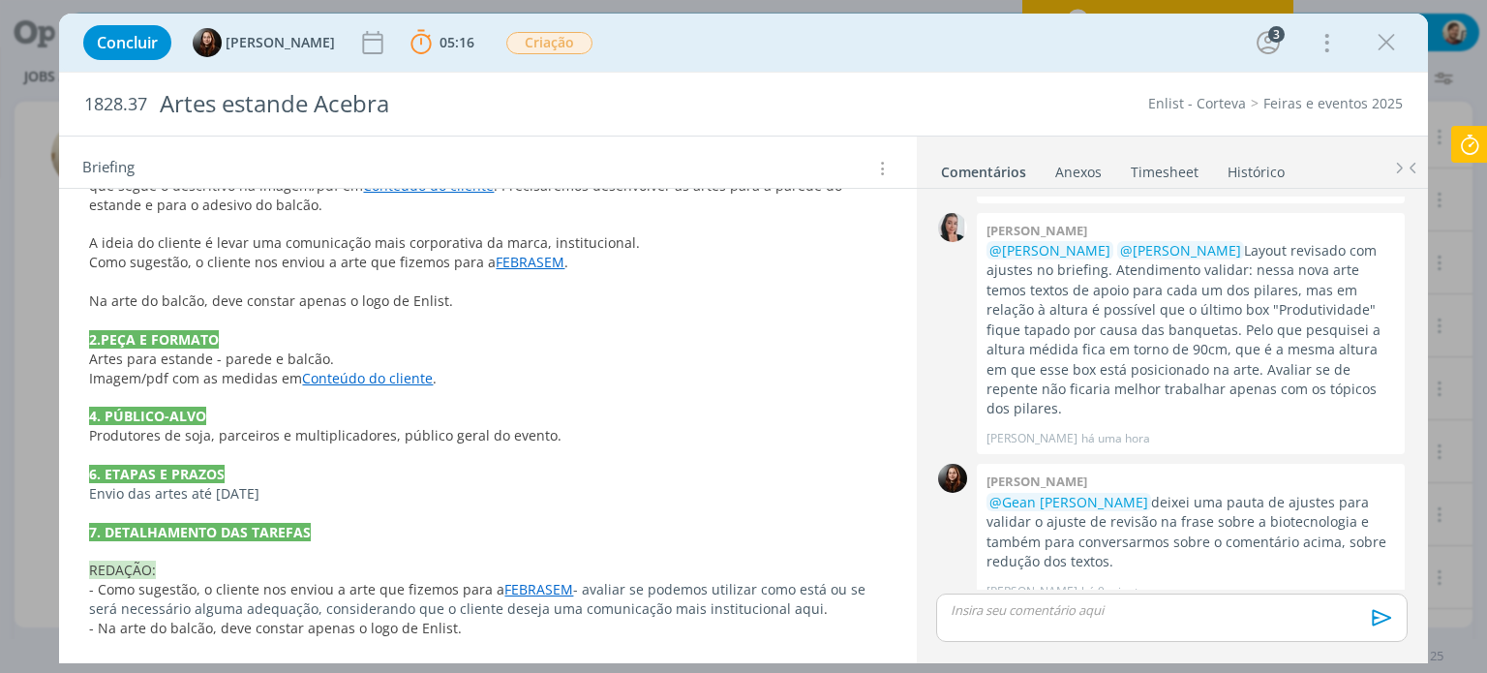
click at [526, 264] on link "FEBRASEM" at bounding box center [530, 262] width 69 height 18
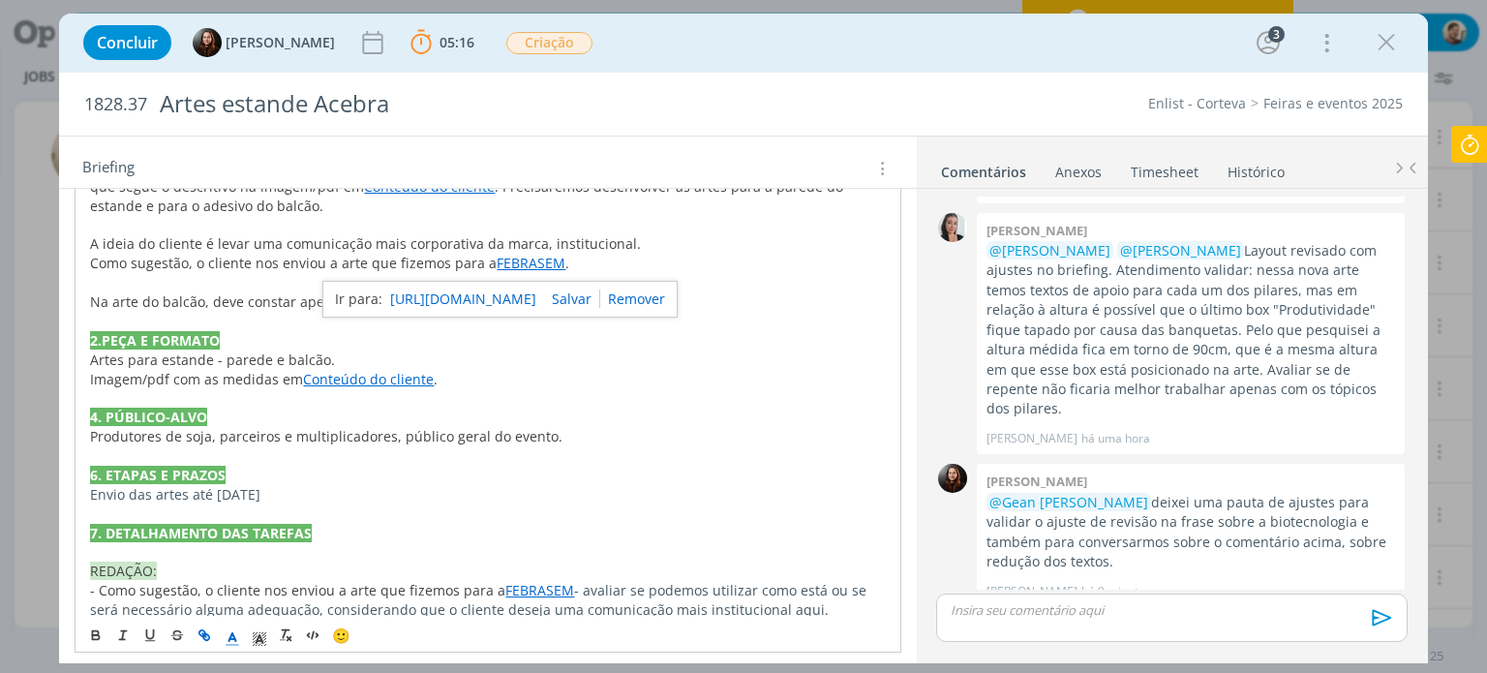
click at [531, 291] on link "[URL][DOMAIN_NAME]" at bounding box center [463, 298] width 146 height 25
click at [710, 391] on p "dialog" at bounding box center [487, 397] width 795 height 19
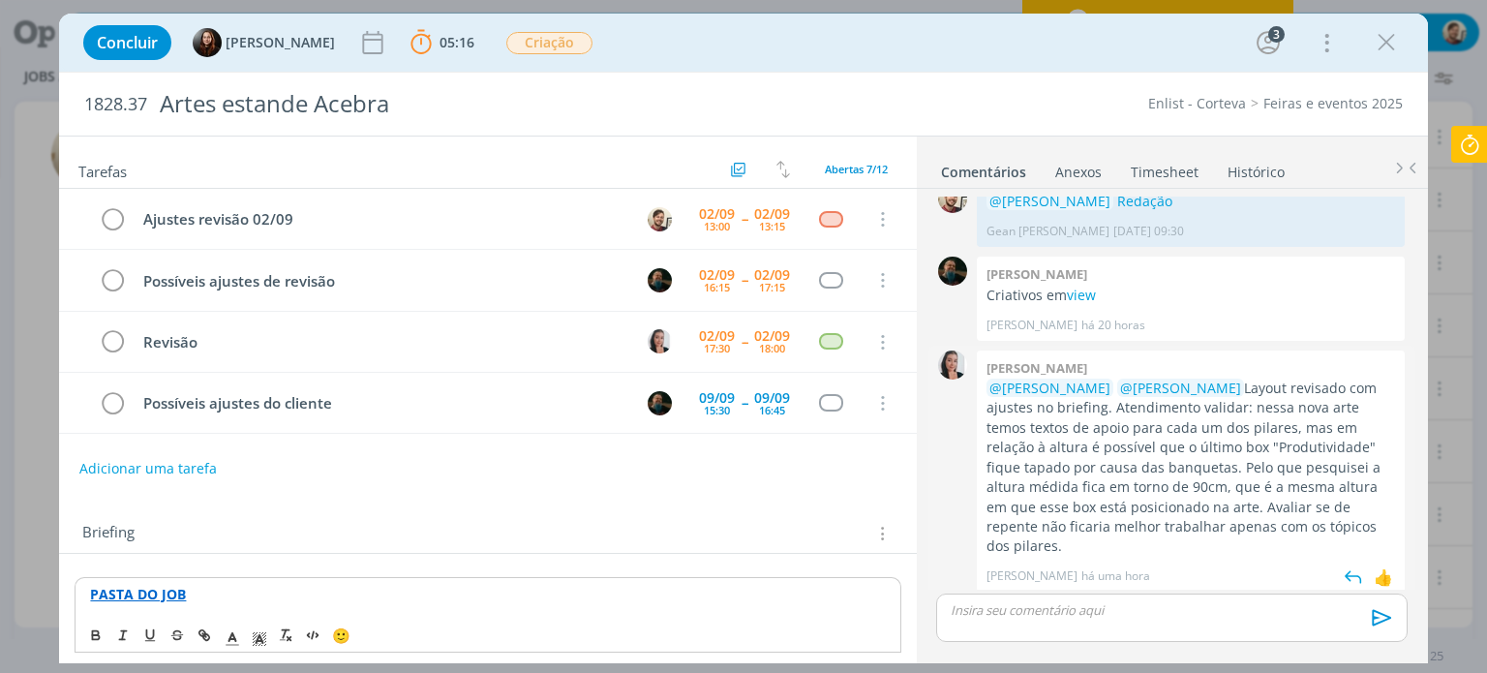
scroll to position [0, 0]
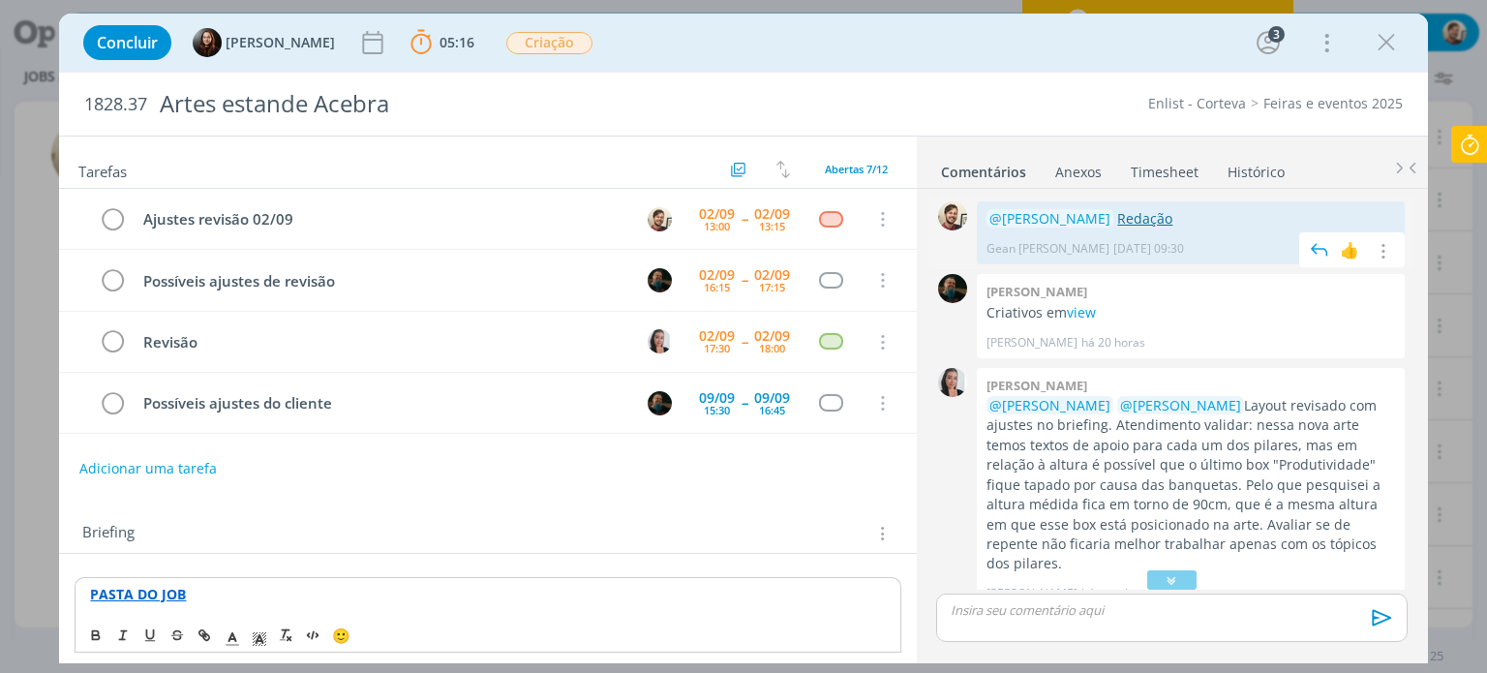
click at [1117, 224] on link "Redação" at bounding box center [1144, 218] width 55 height 18
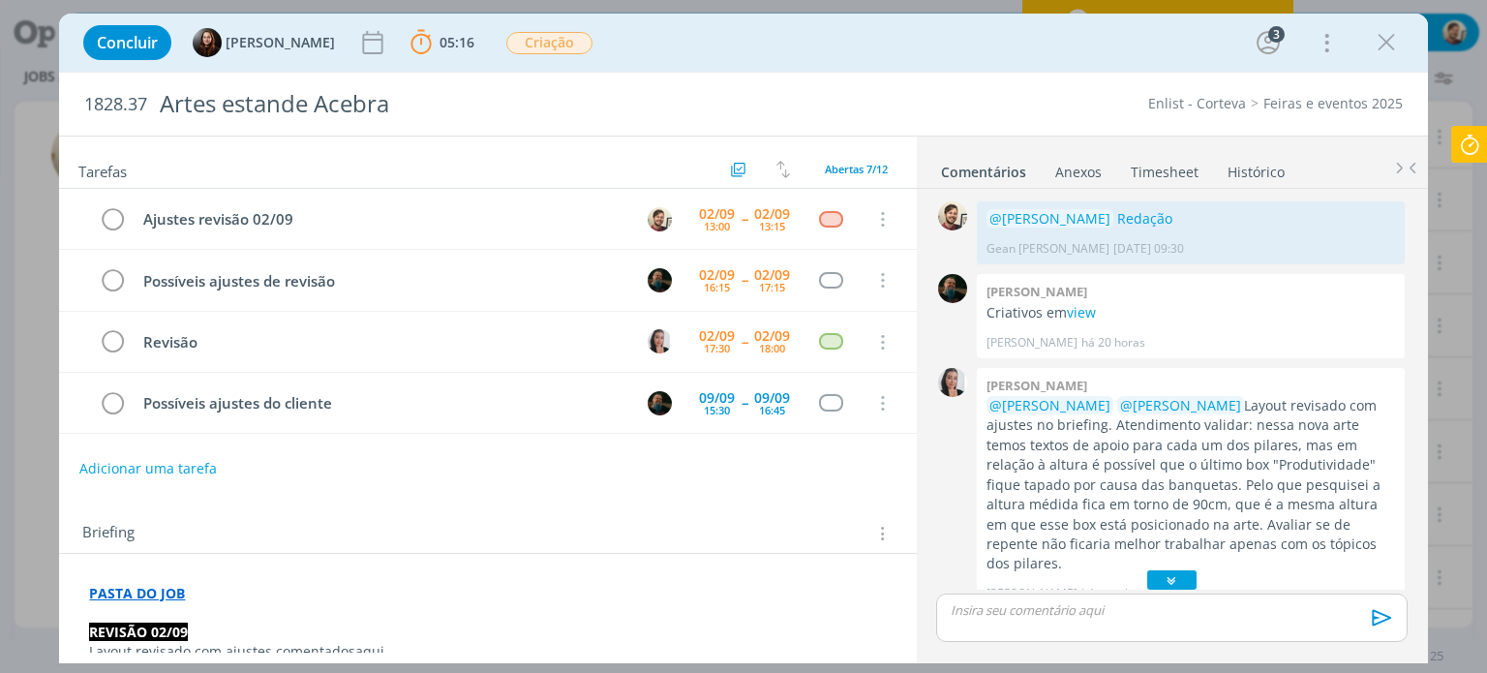
click at [1161, 577] on icon "dialog" at bounding box center [1171, 579] width 20 height 19
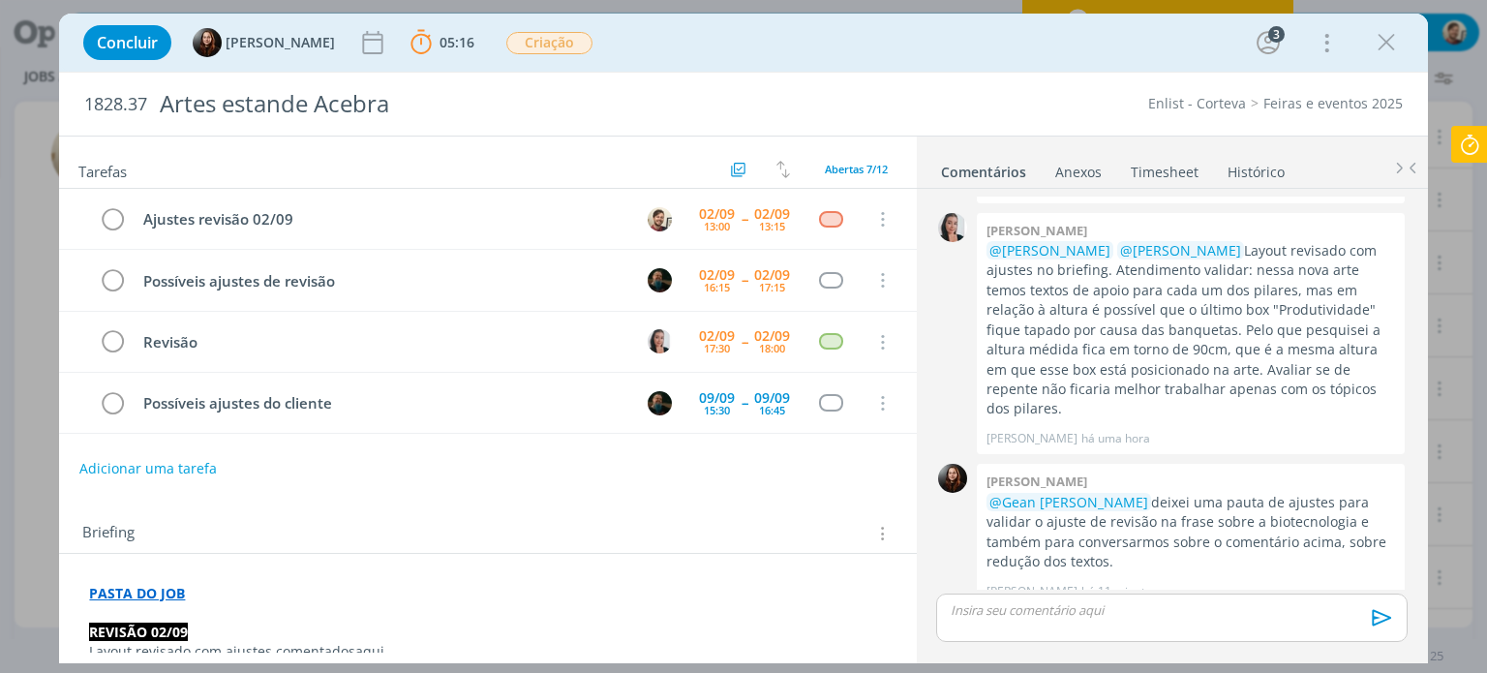
click at [1142, 599] on div "dialog" at bounding box center [1171, 617] width 470 height 48
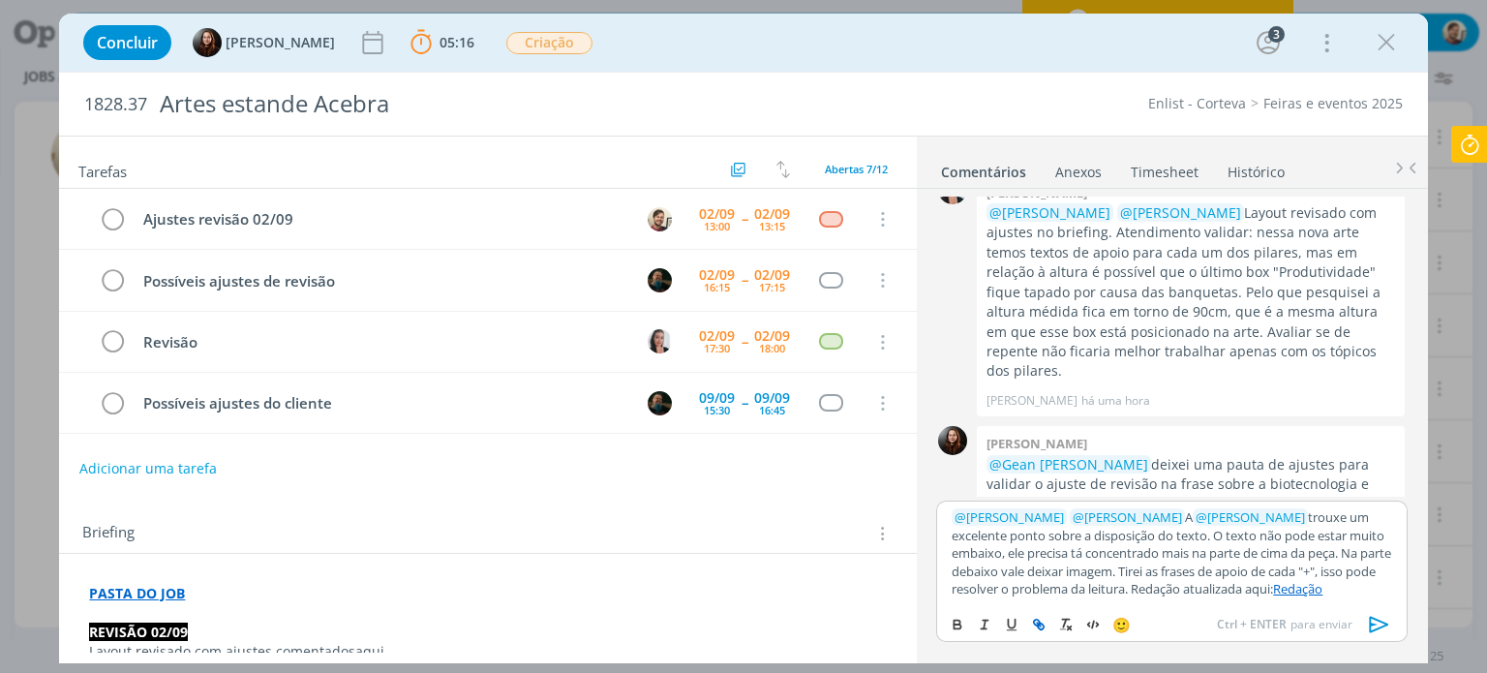
click at [1376, 623] on icon "dialog" at bounding box center [1379, 624] width 29 height 29
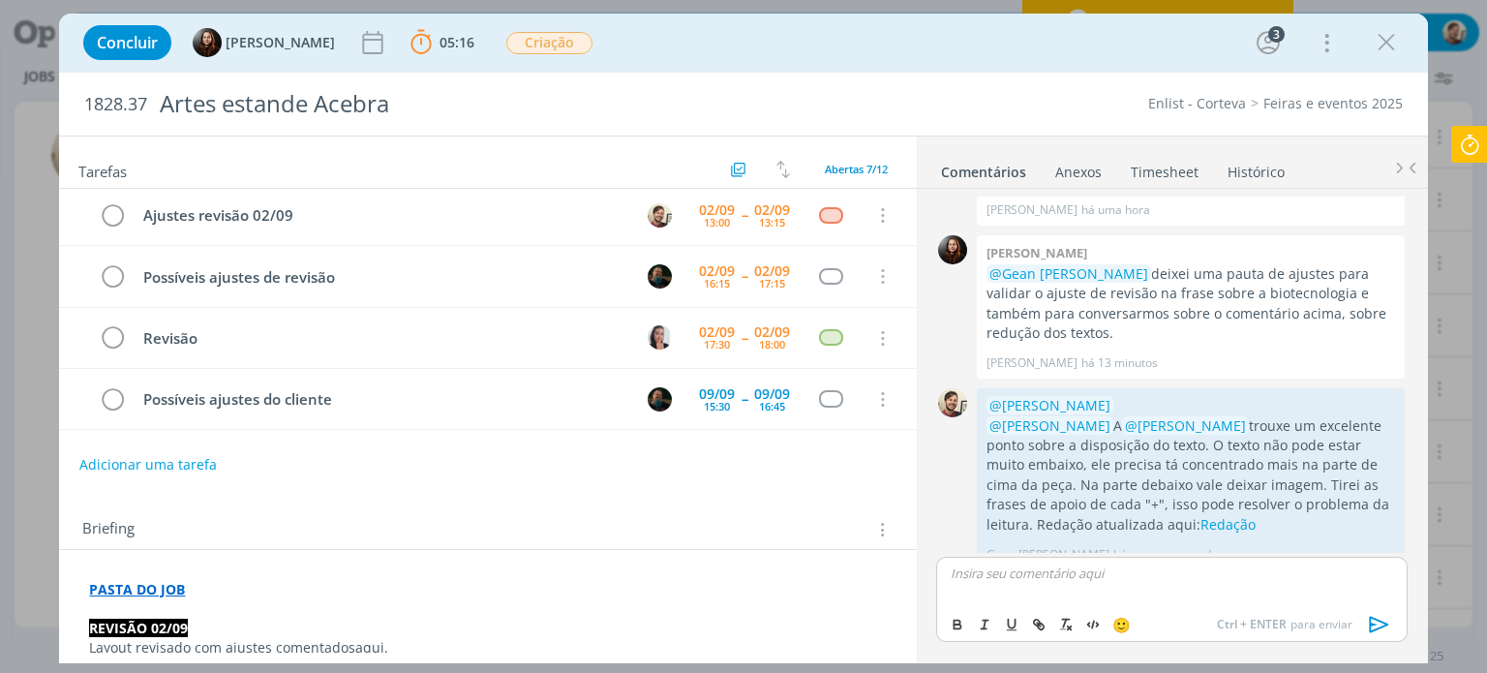
scroll to position [0, 0]
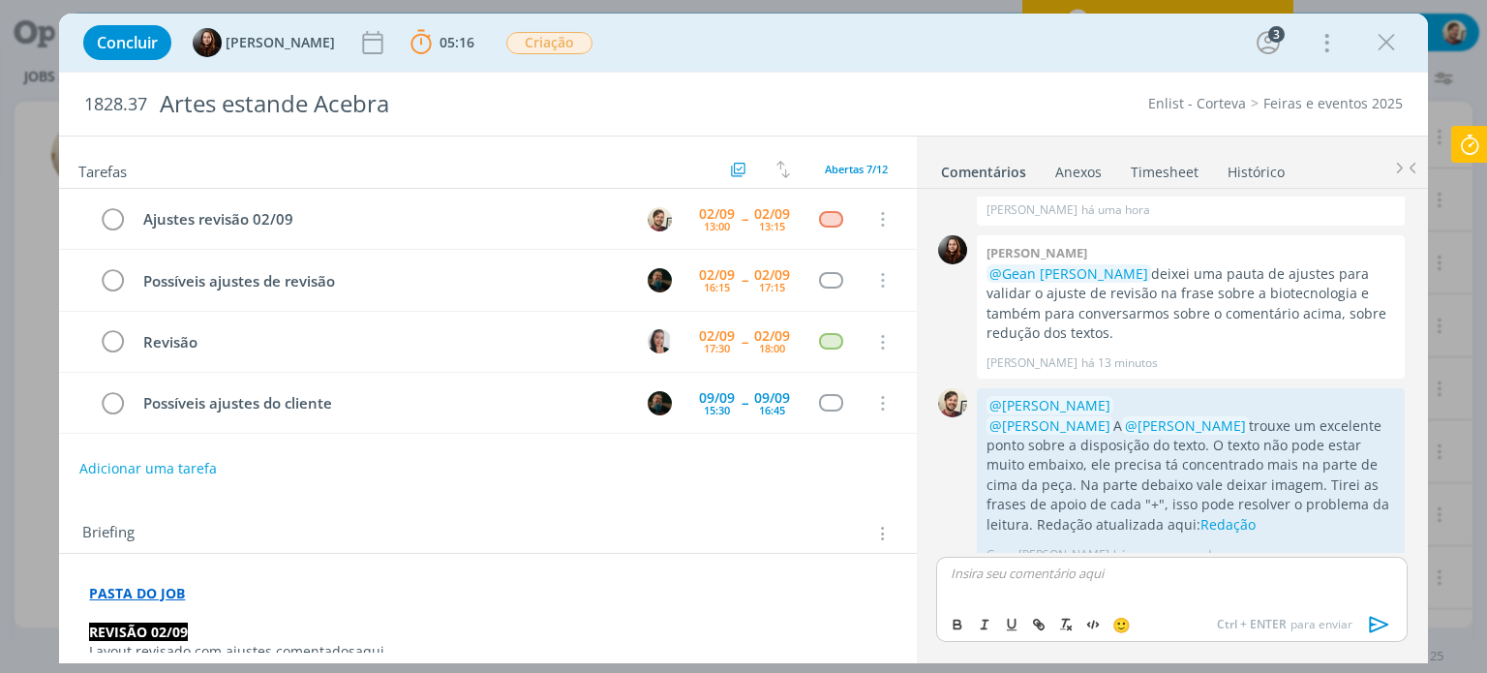
click at [1484, 142] on icon at bounding box center [1469, 145] width 35 height 38
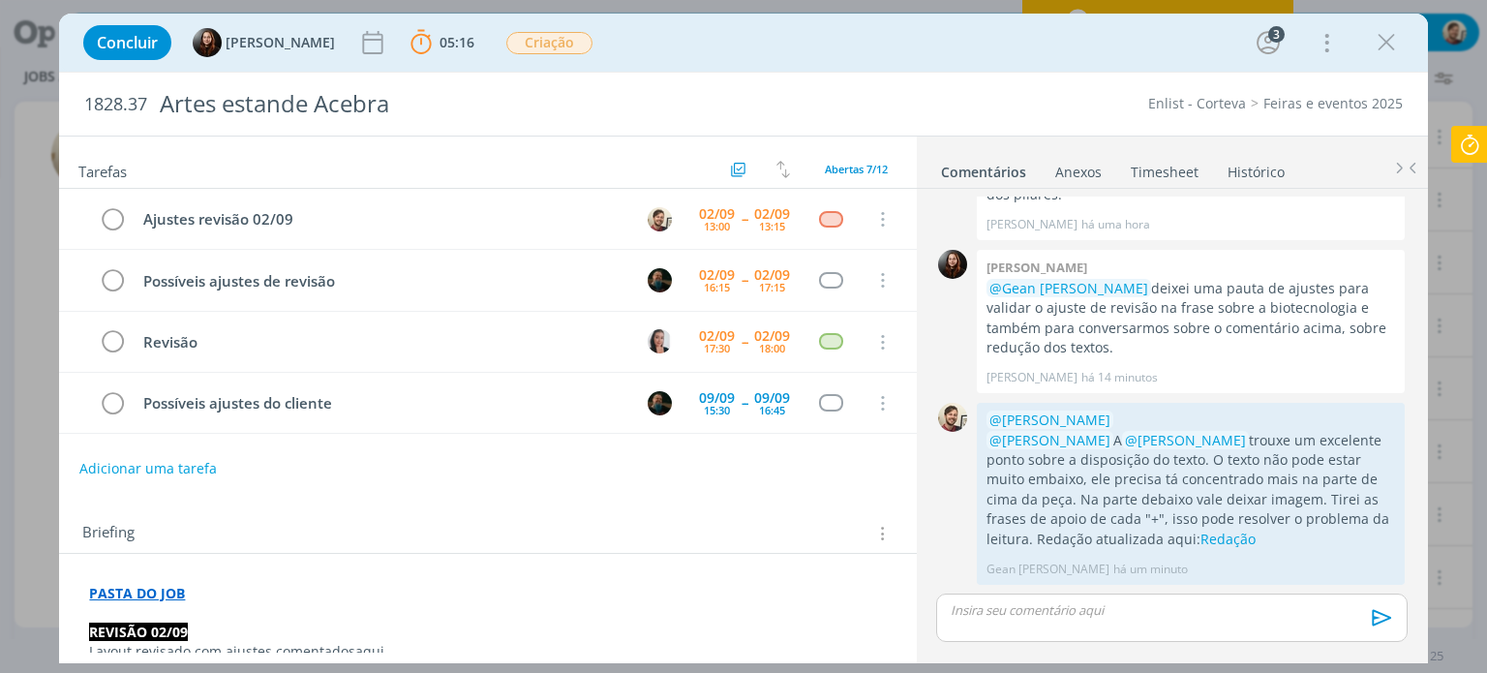
scroll to position [346, 0]
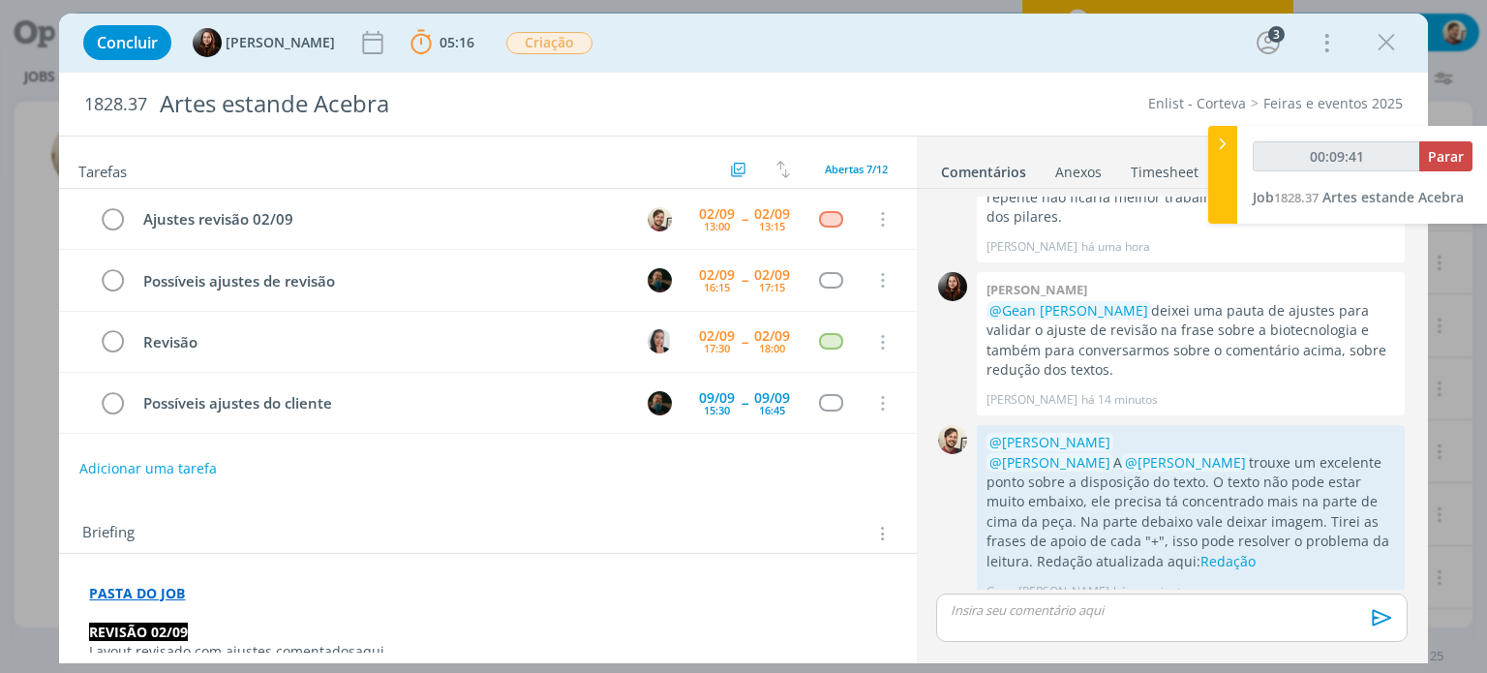
type input "00:09:42"
click at [1229, 178] on div at bounding box center [1222, 175] width 29 height 98
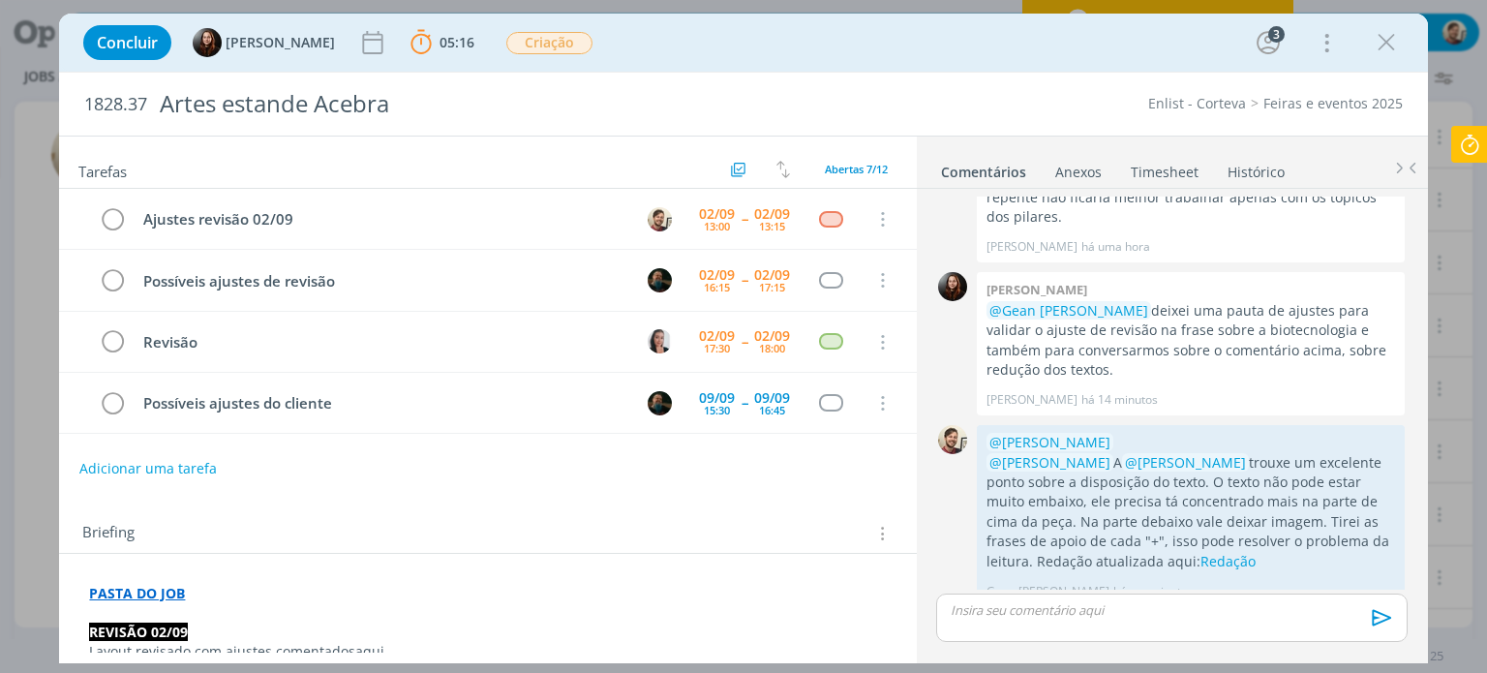
click at [1066, 609] on p "dialog" at bounding box center [1170, 609] width 439 height 17
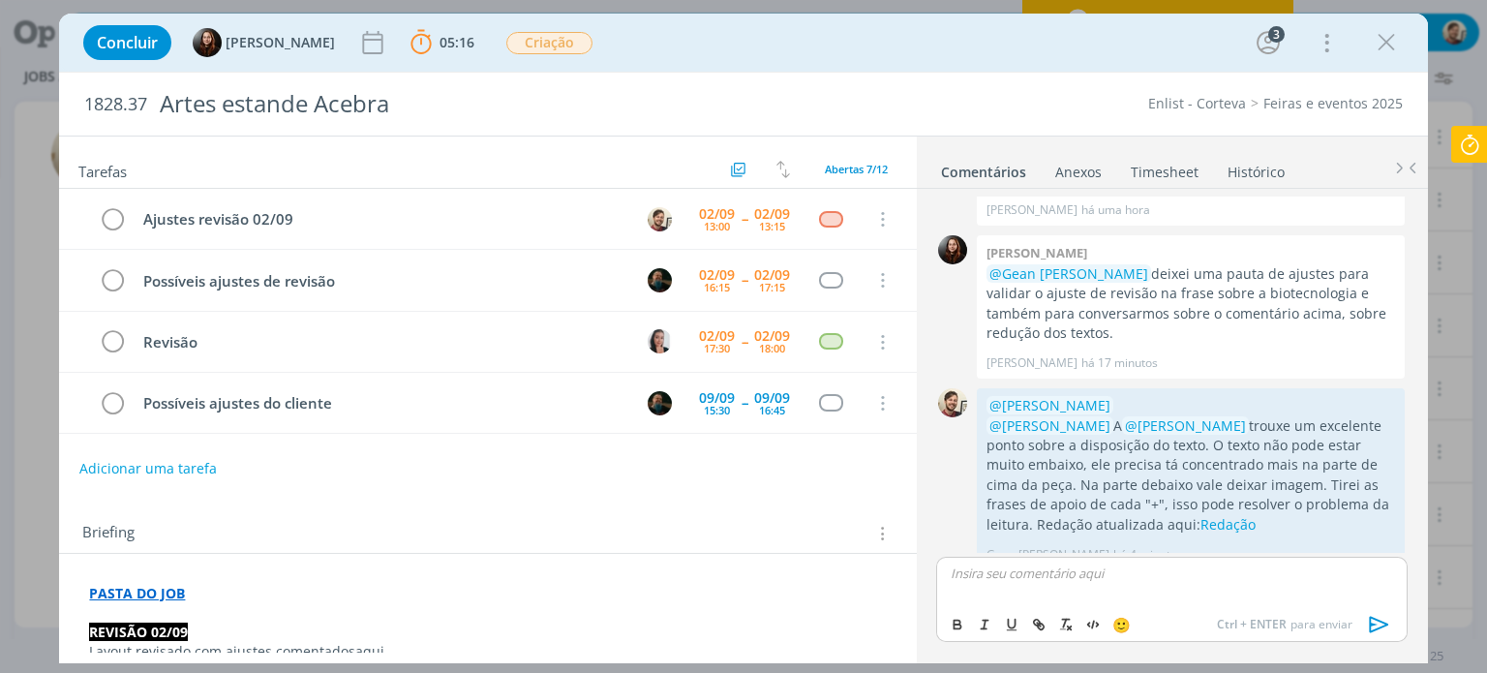
click at [1472, 138] on icon at bounding box center [1469, 145] width 35 height 38
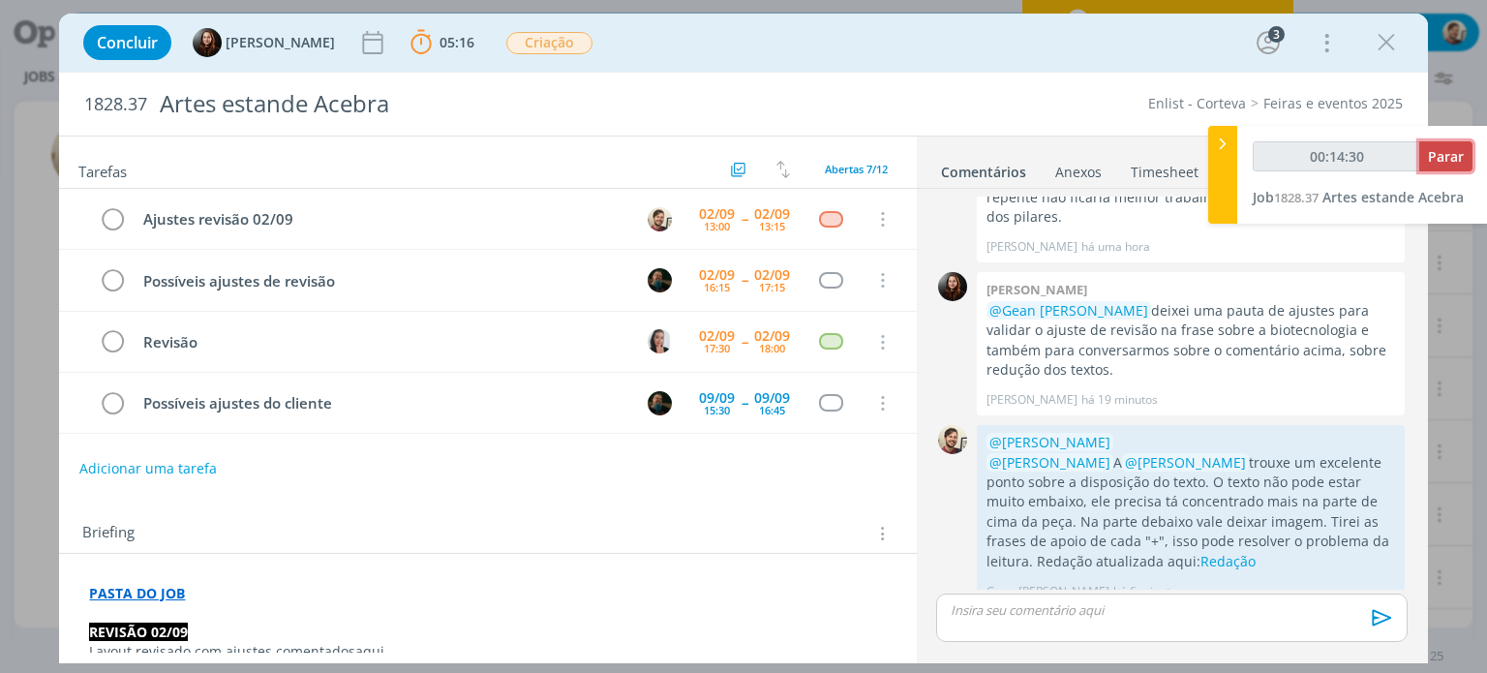
click at [1437, 154] on span "Parar" at bounding box center [1446, 156] width 36 height 18
type input "00:15:00"
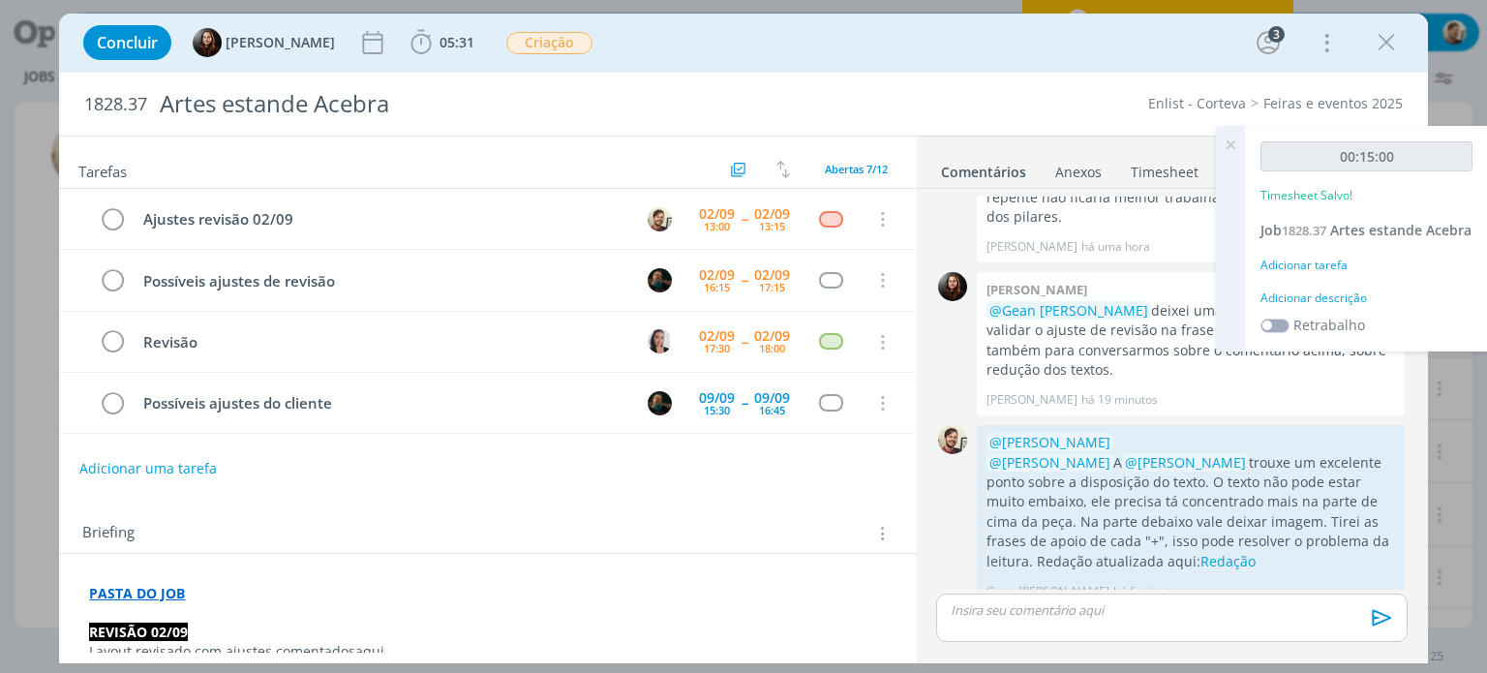
click at [1337, 307] on div "Adicionar descrição" at bounding box center [1366, 297] width 212 height 17
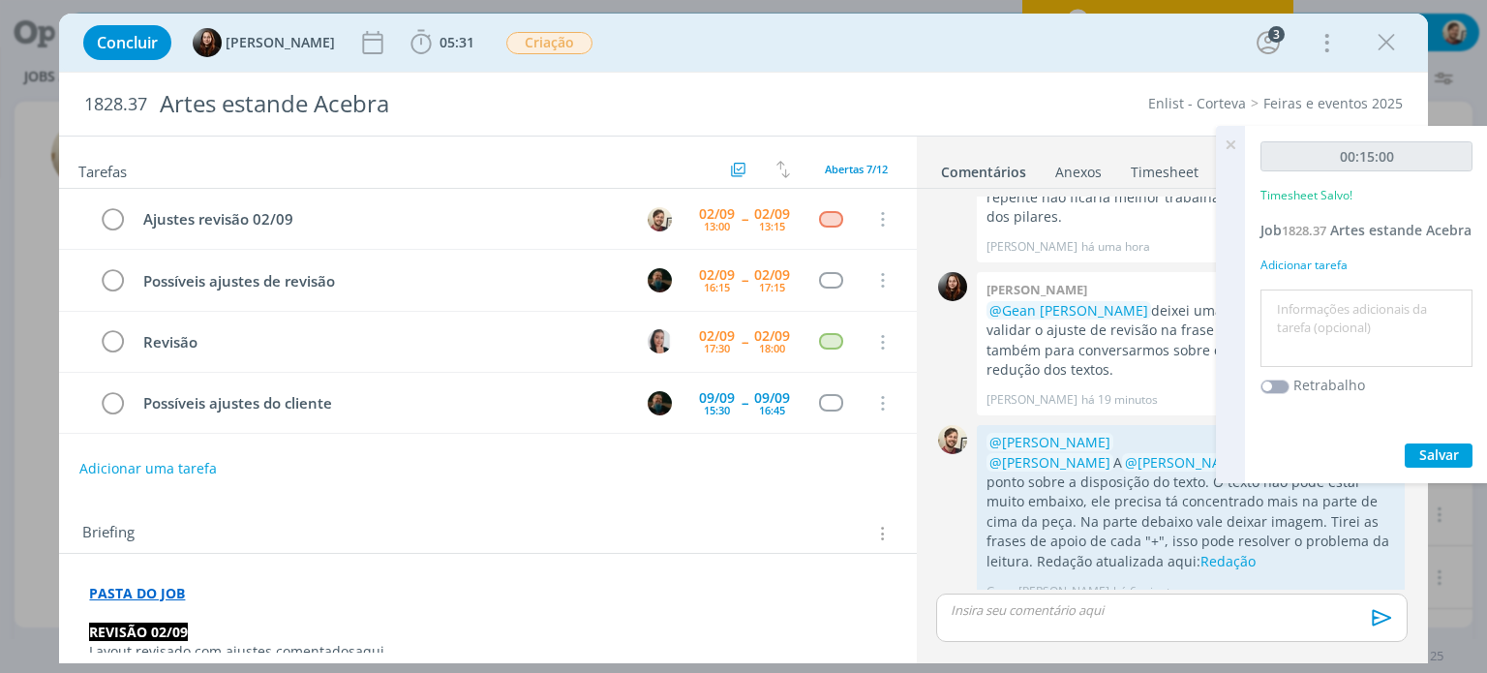
click at [1340, 327] on textarea at bounding box center [1366, 328] width 202 height 69
type textarea "redação"
click at [1438, 464] on span "Salvar" at bounding box center [1439, 454] width 40 height 18
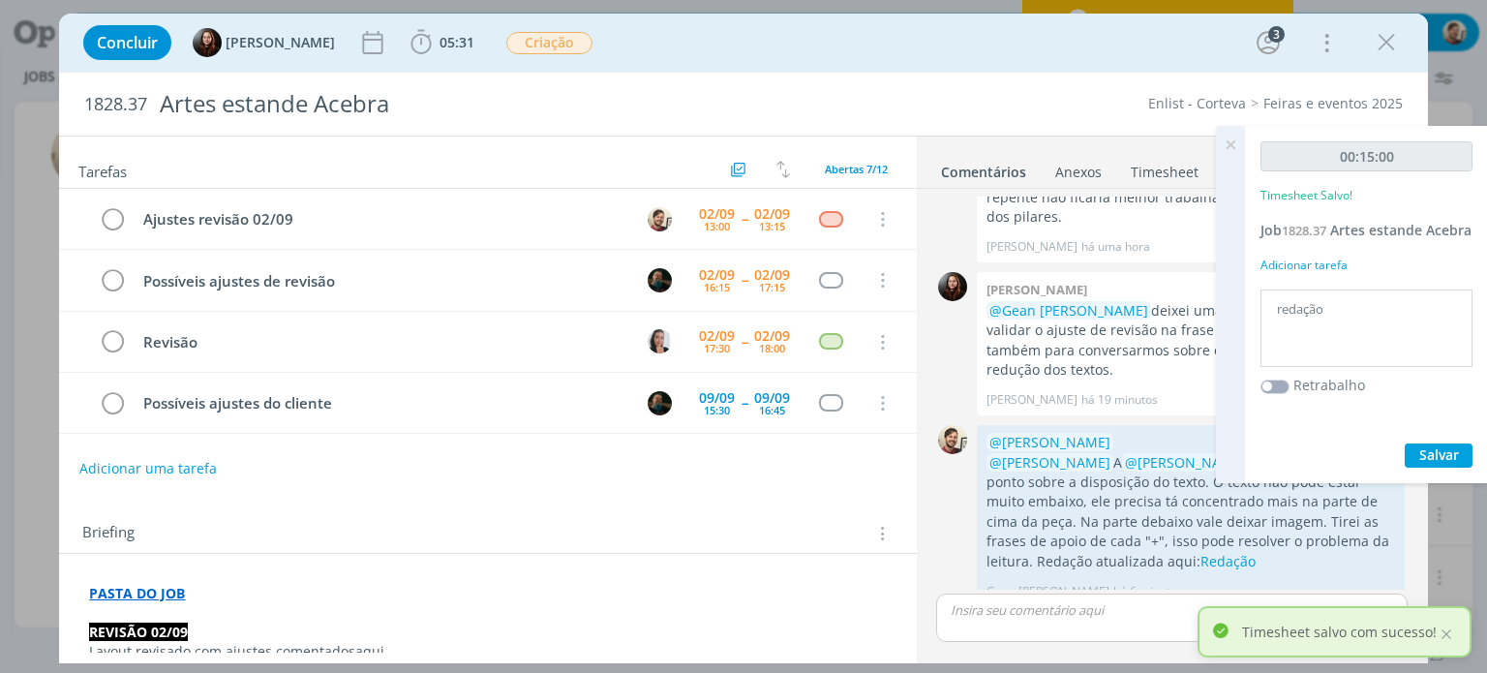
click at [1231, 144] on icon at bounding box center [1230, 145] width 35 height 38
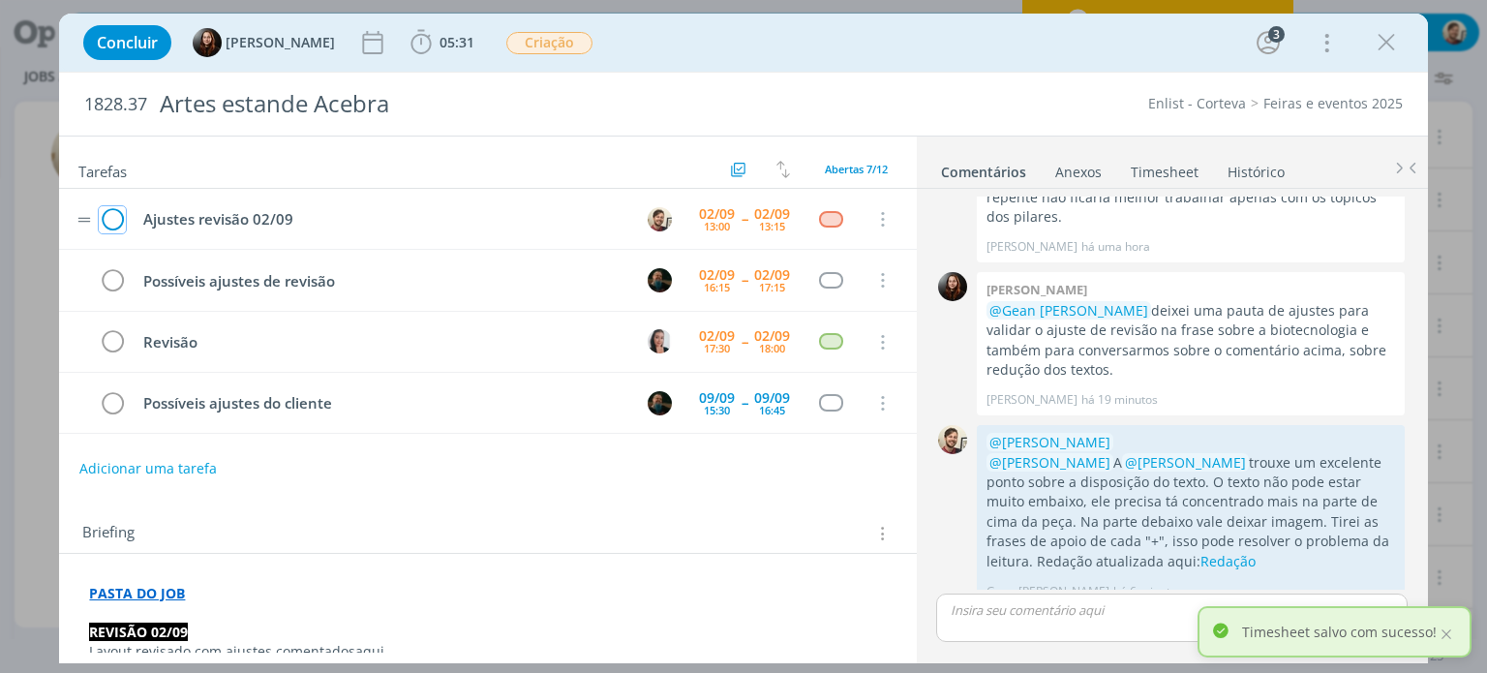
click at [113, 214] on icon "dialog" at bounding box center [112, 219] width 27 height 29
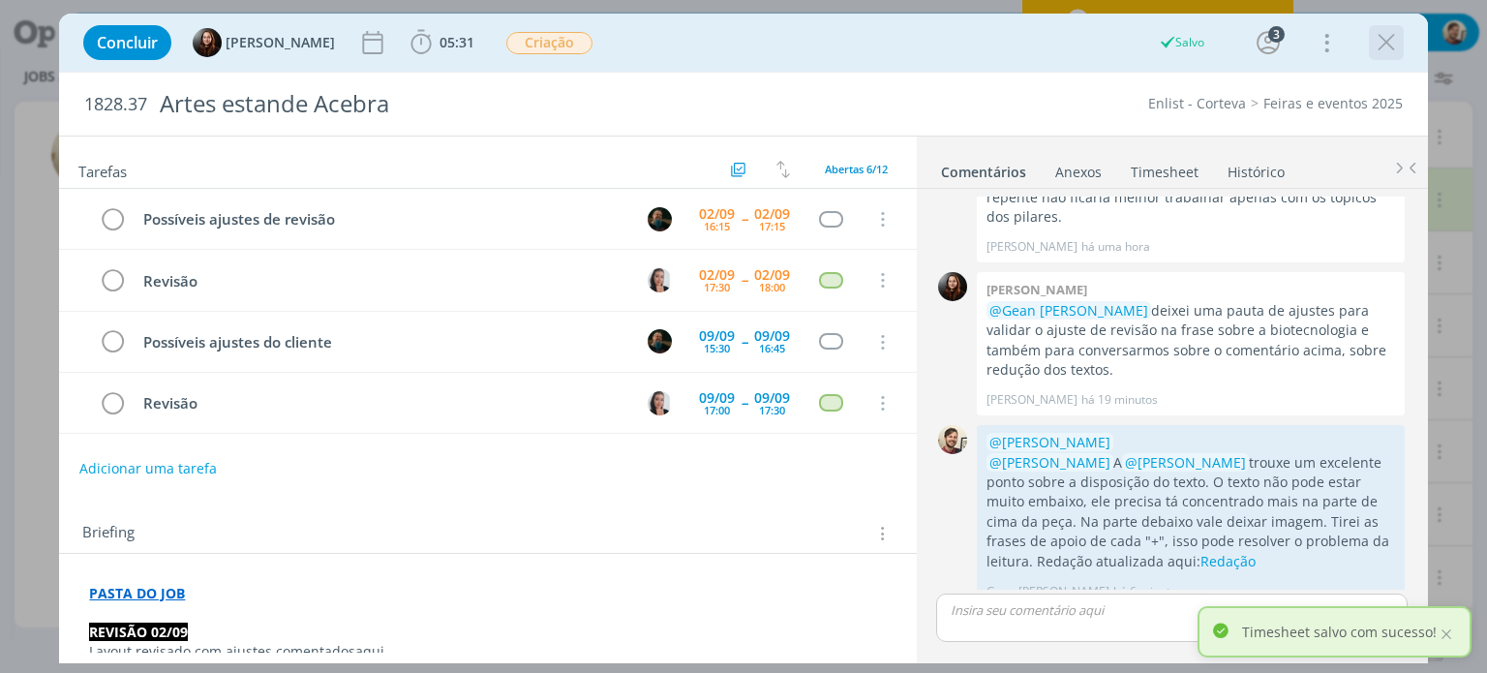
click at [1385, 51] on icon "dialog" at bounding box center [1385, 42] width 29 height 29
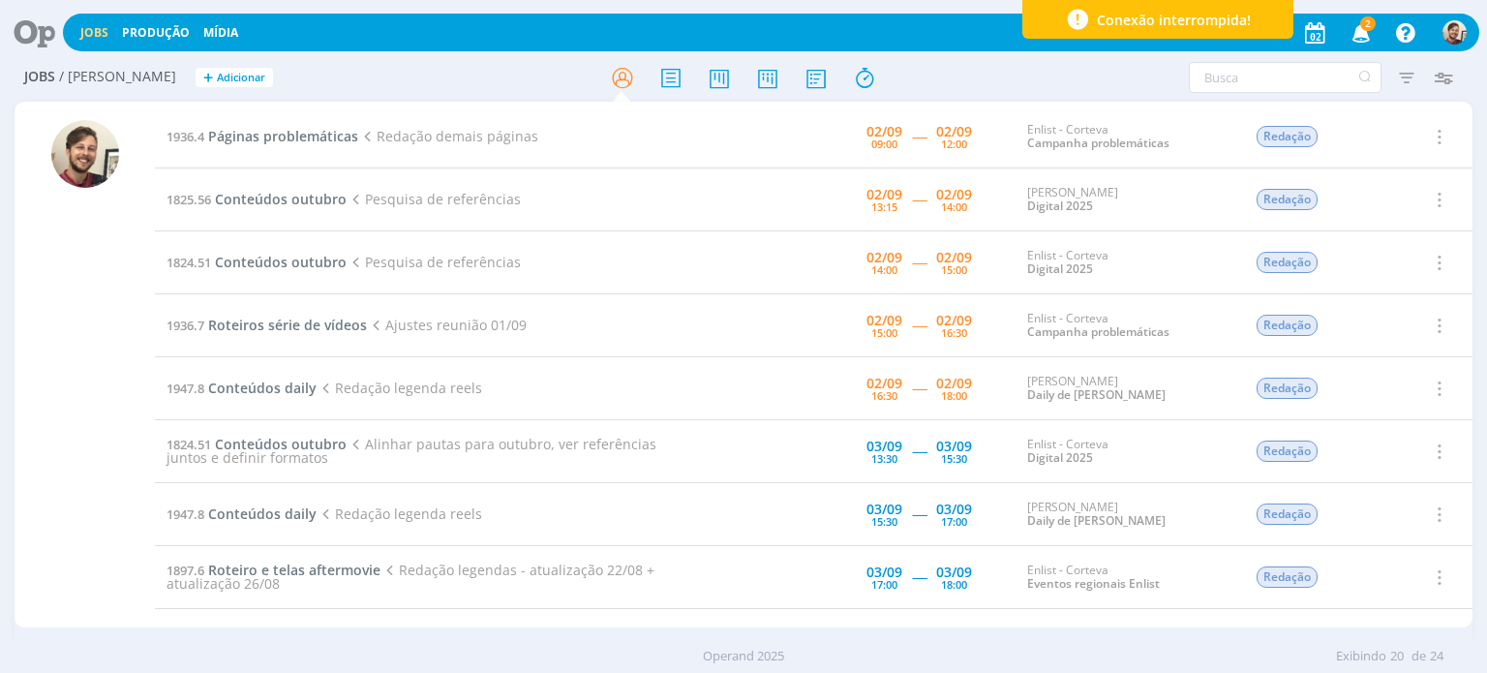
click at [672, 193] on td "1825.56 Conteúdos outubro Pesquisa de referências" at bounding box center [430, 199] width 551 height 63
click at [670, 260] on td "1824.51 Conteúdos outubro Pesquisa de referências" at bounding box center [430, 262] width 551 height 63
click at [291, 321] on span "Roteiros série de vídeos" at bounding box center [287, 325] width 159 height 18
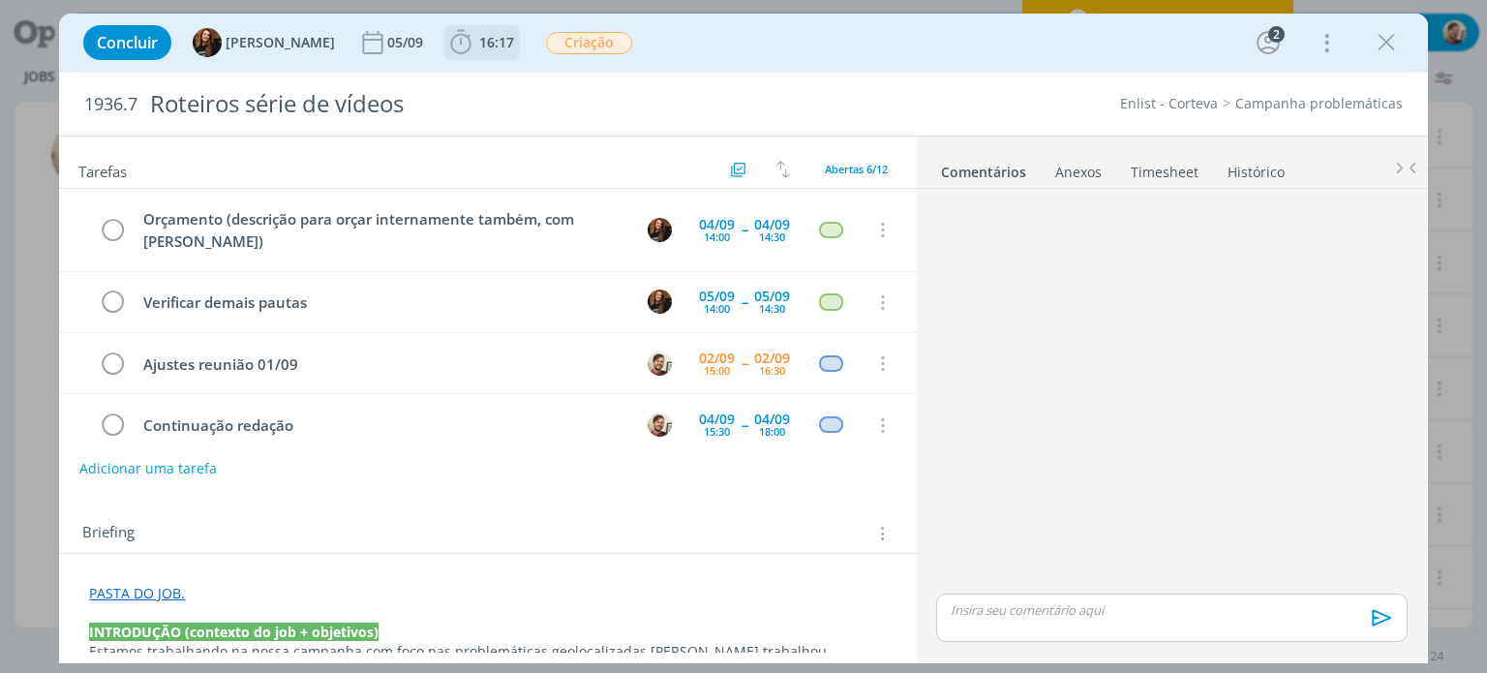
click at [462, 51] on span "16:17" at bounding box center [482, 42] width 72 height 29
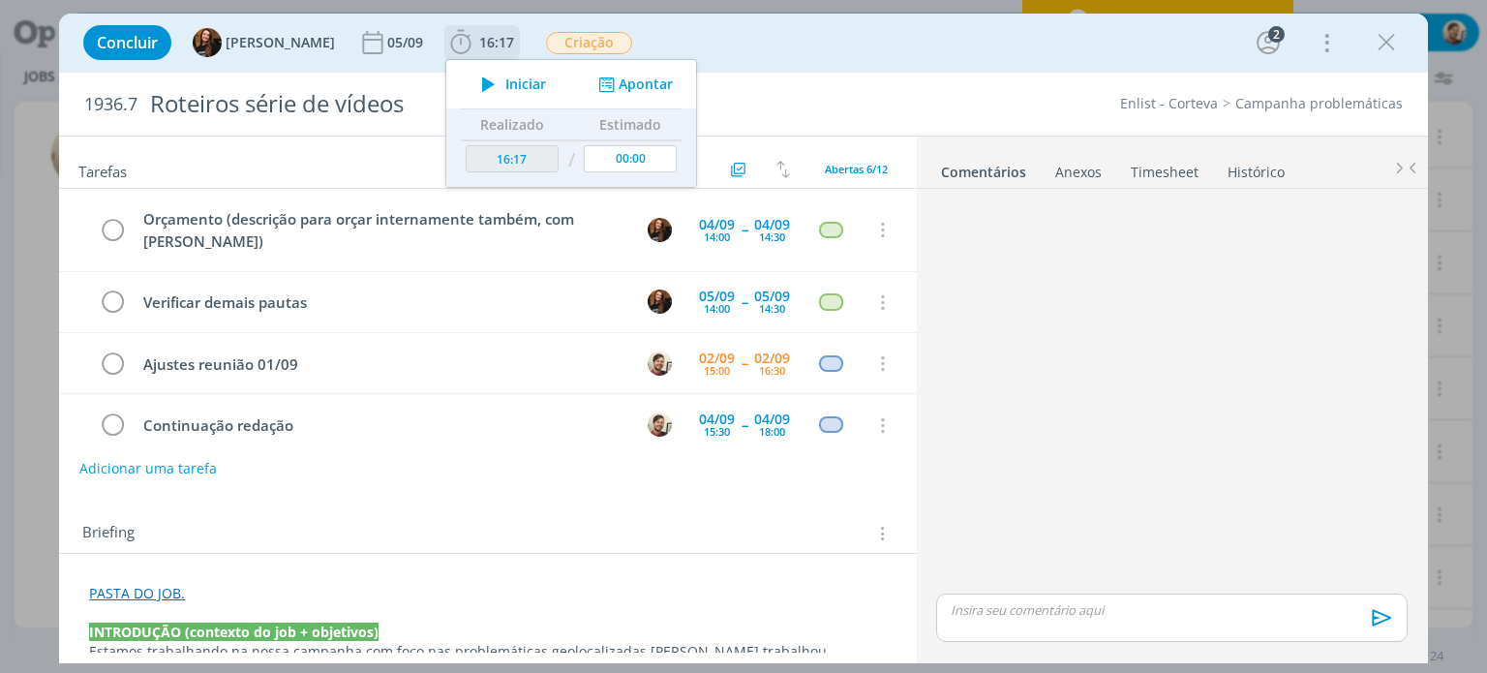
scroll to position [81, 0]
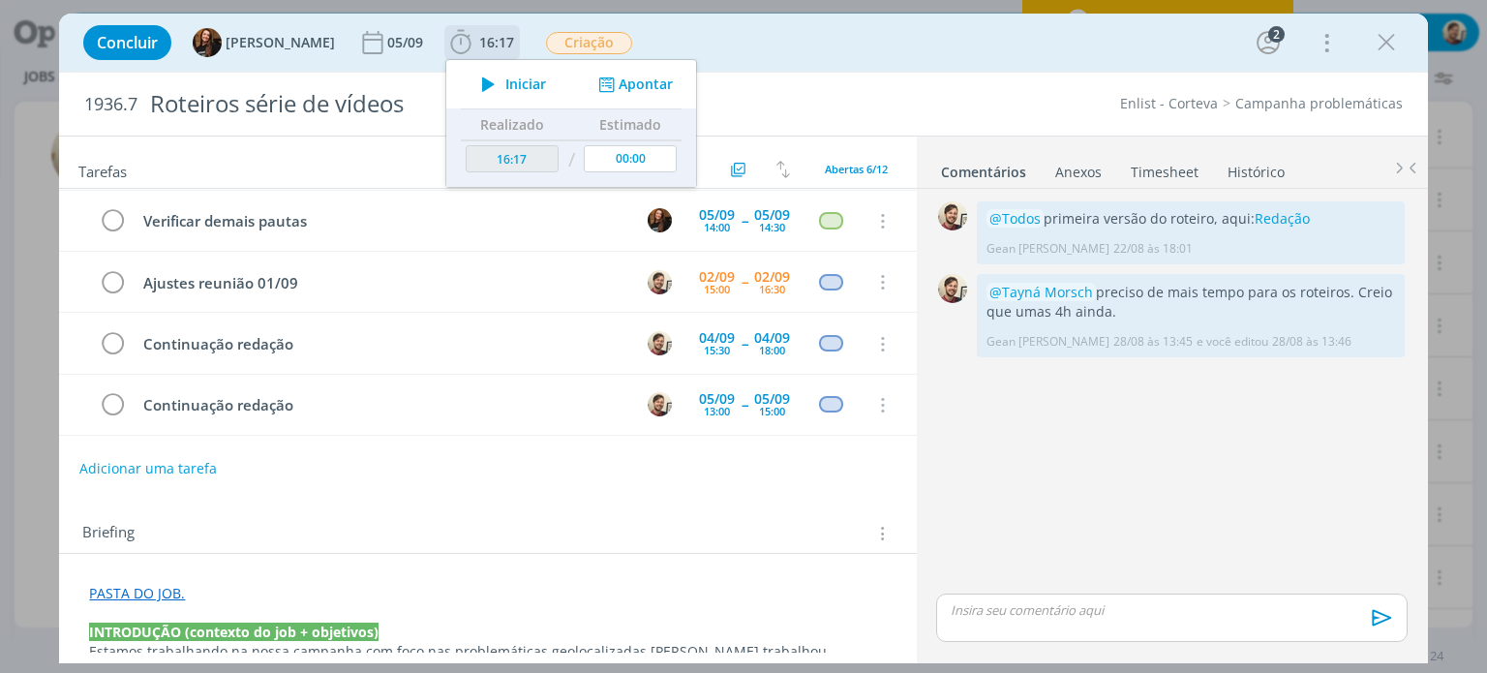
click at [505, 84] on span "Iniciar" at bounding box center [525, 84] width 41 height 14
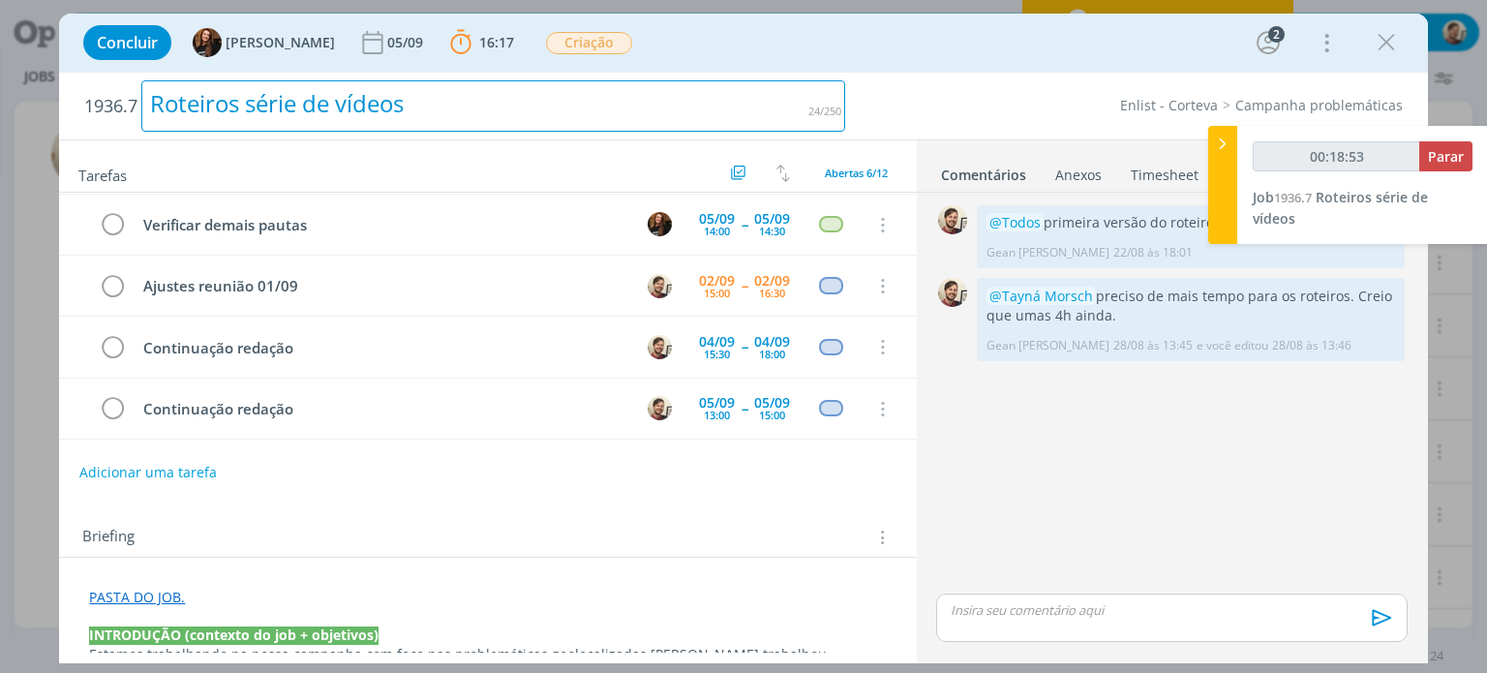
click at [771, 100] on div "Roteiros série de vídeos" at bounding box center [493, 105] width 704 height 51
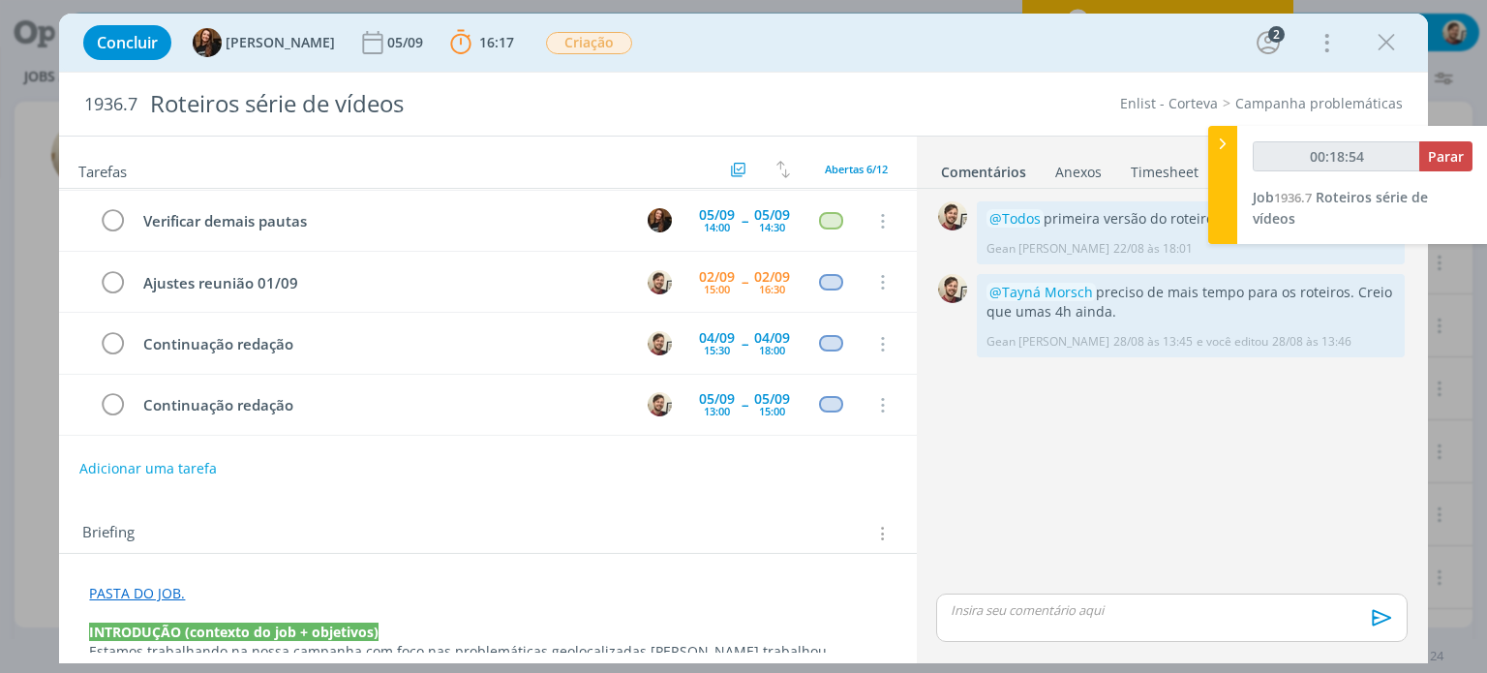
click at [959, 100] on div "Enlist - Corteva Campanha problemáticas" at bounding box center [1133, 103] width 556 height 19
click at [1443, 159] on span "Parar" at bounding box center [1446, 156] width 36 height 18
type input "00:19:21"
click at [1454, 157] on span "Parar" at bounding box center [1446, 156] width 36 height 18
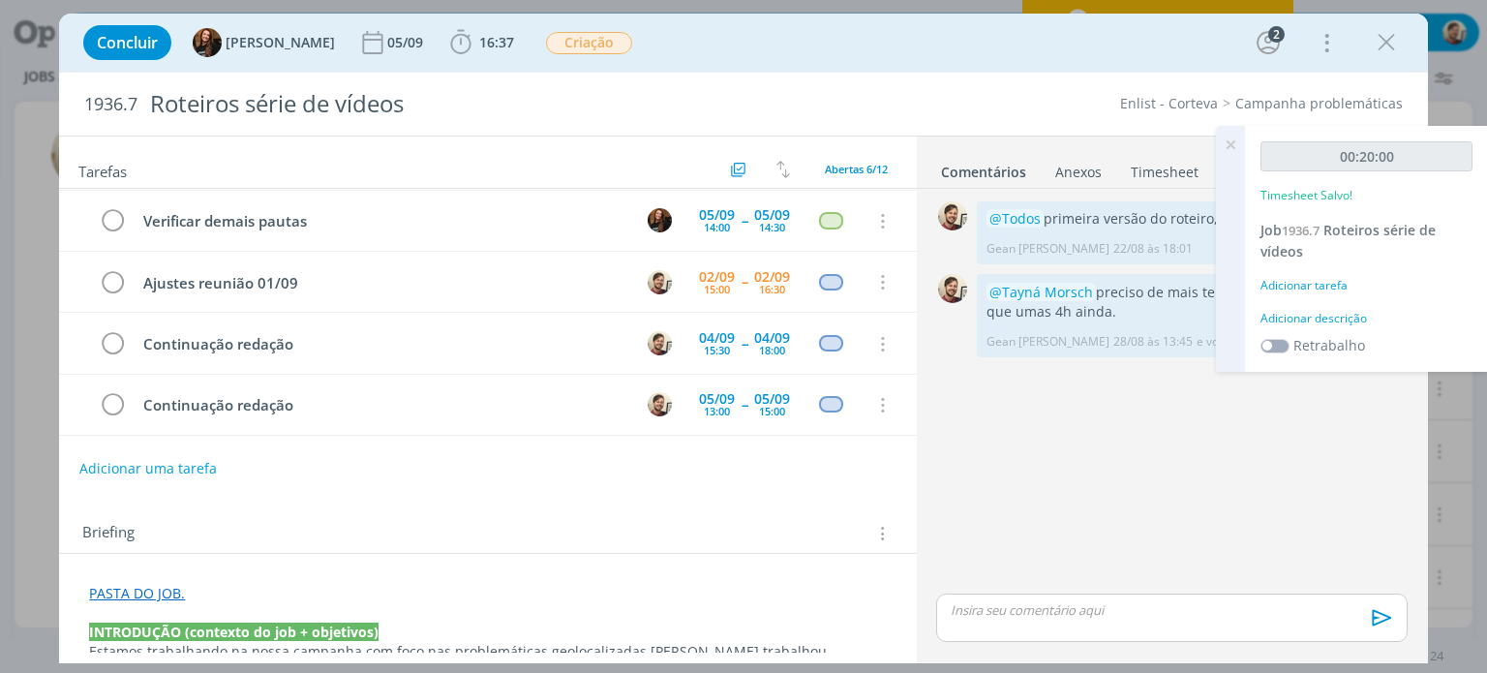
click at [1337, 316] on div "Adicionar descrição" at bounding box center [1366, 318] width 212 height 17
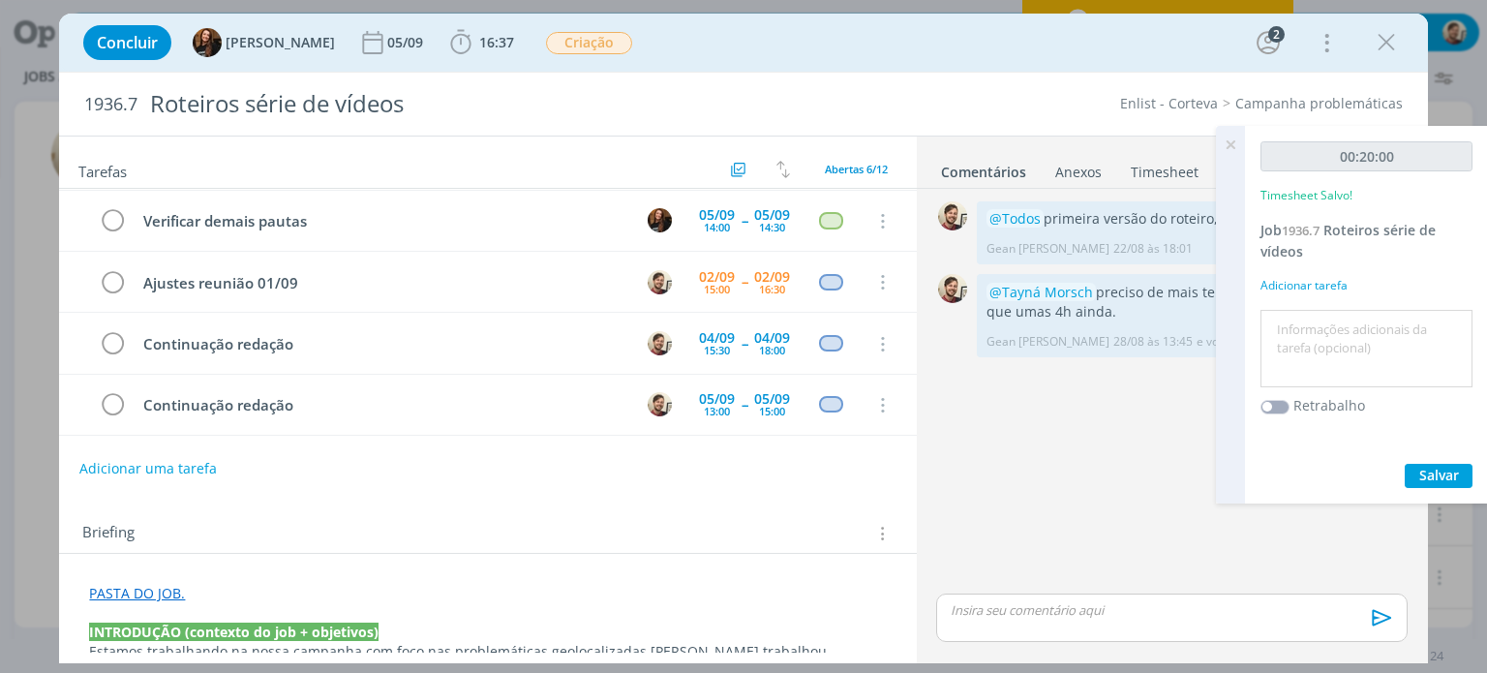
click at [1338, 325] on textarea at bounding box center [1366, 349] width 202 height 69
type textarea "redação"
click at [1437, 483] on button "Salvar" at bounding box center [1438, 476] width 68 height 24
click at [1232, 143] on icon at bounding box center [1230, 145] width 35 height 38
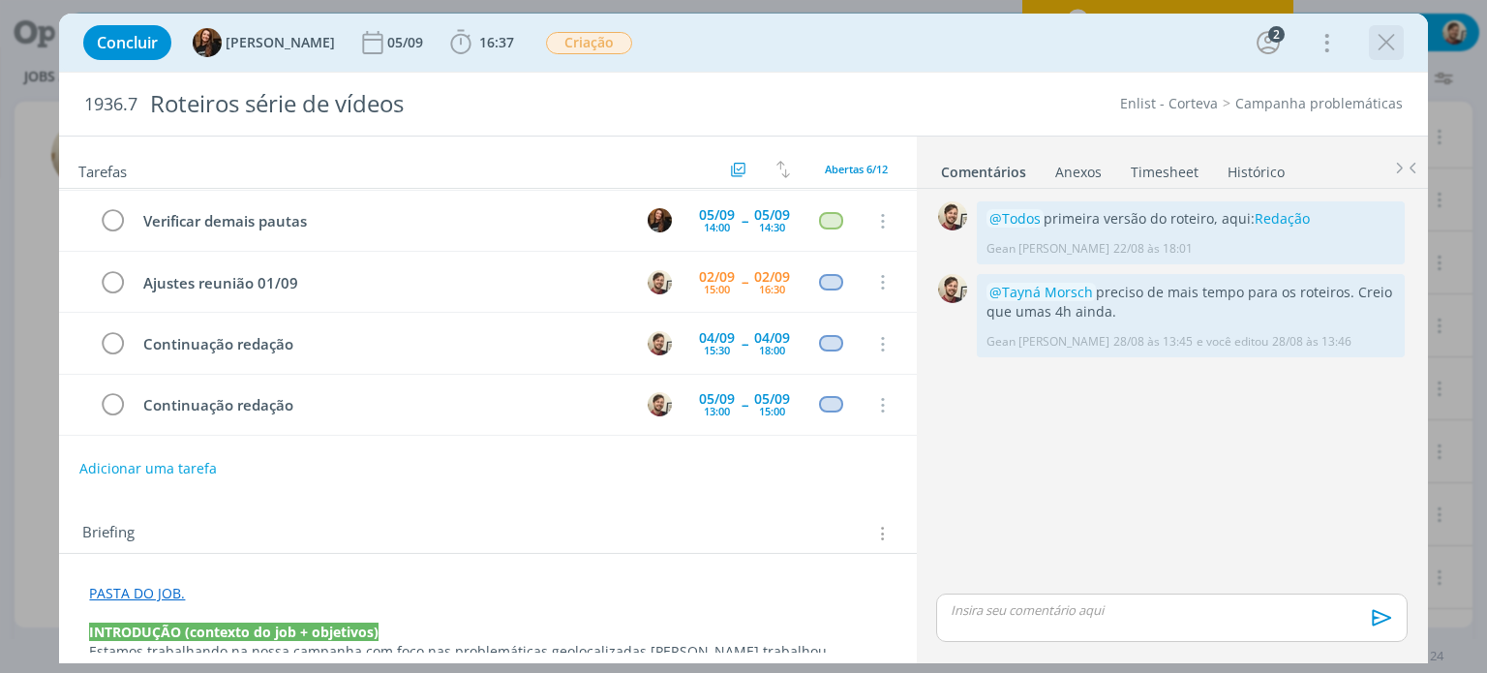
click at [1386, 48] on icon "dialog" at bounding box center [1385, 42] width 29 height 29
